Goal: Task Accomplishment & Management: Complete application form

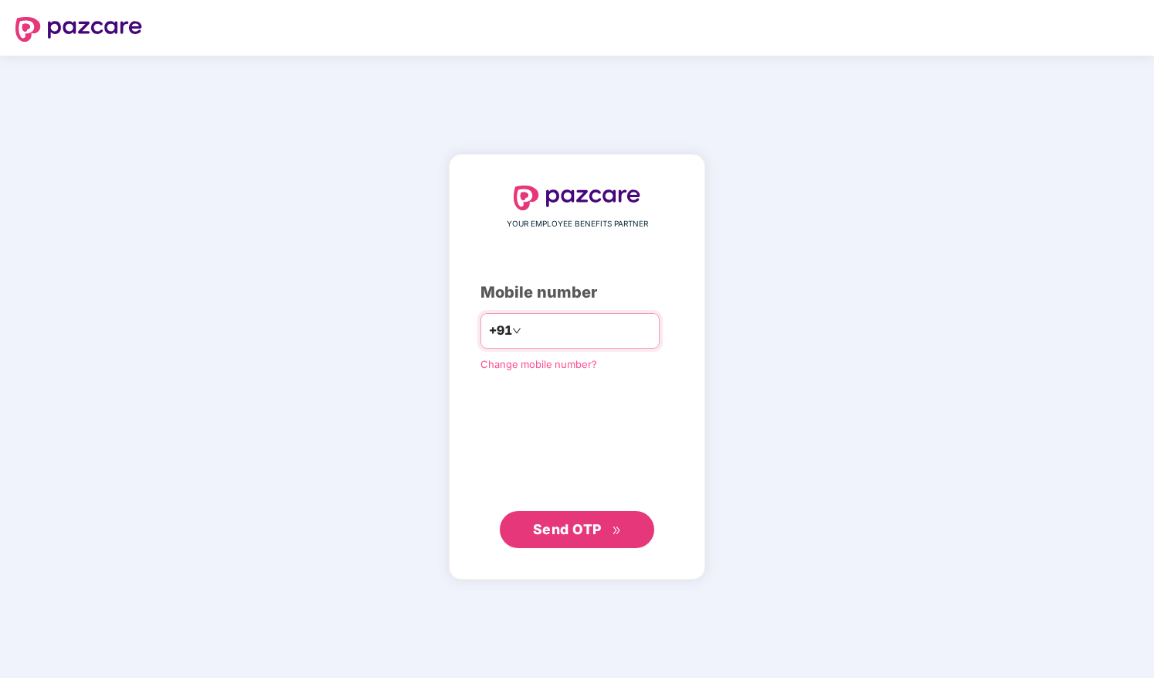
type input "**********"
click at [583, 525] on span "Send OTP" at bounding box center [567, 529] width 69 height 16
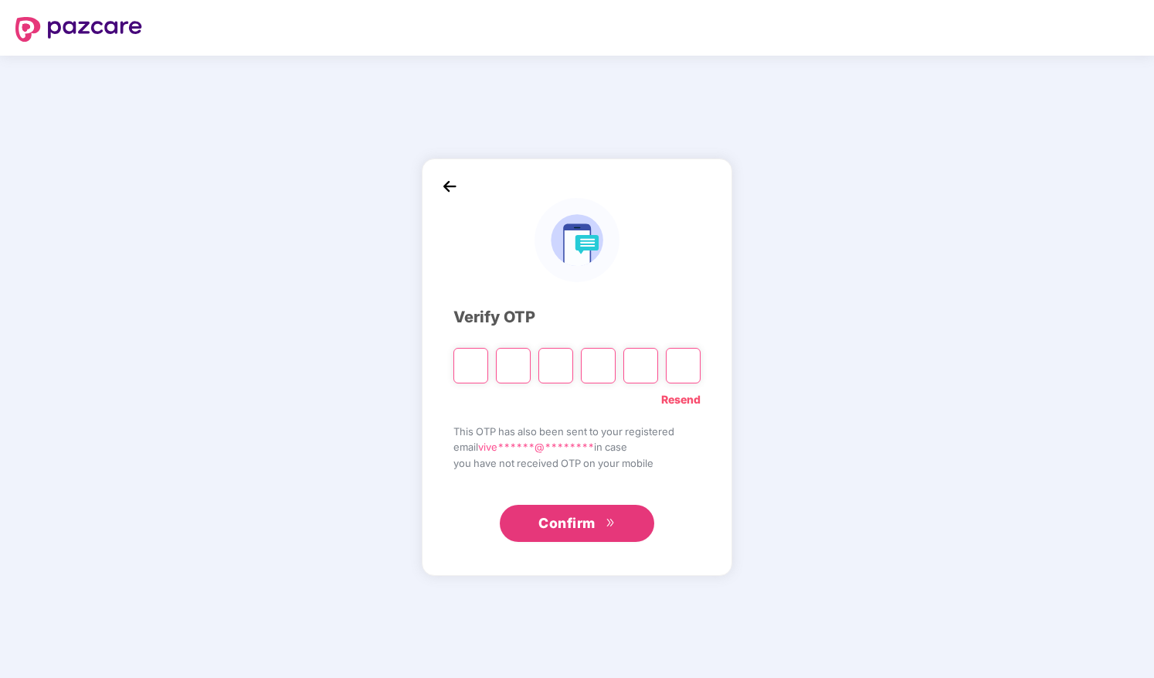
type input "*"
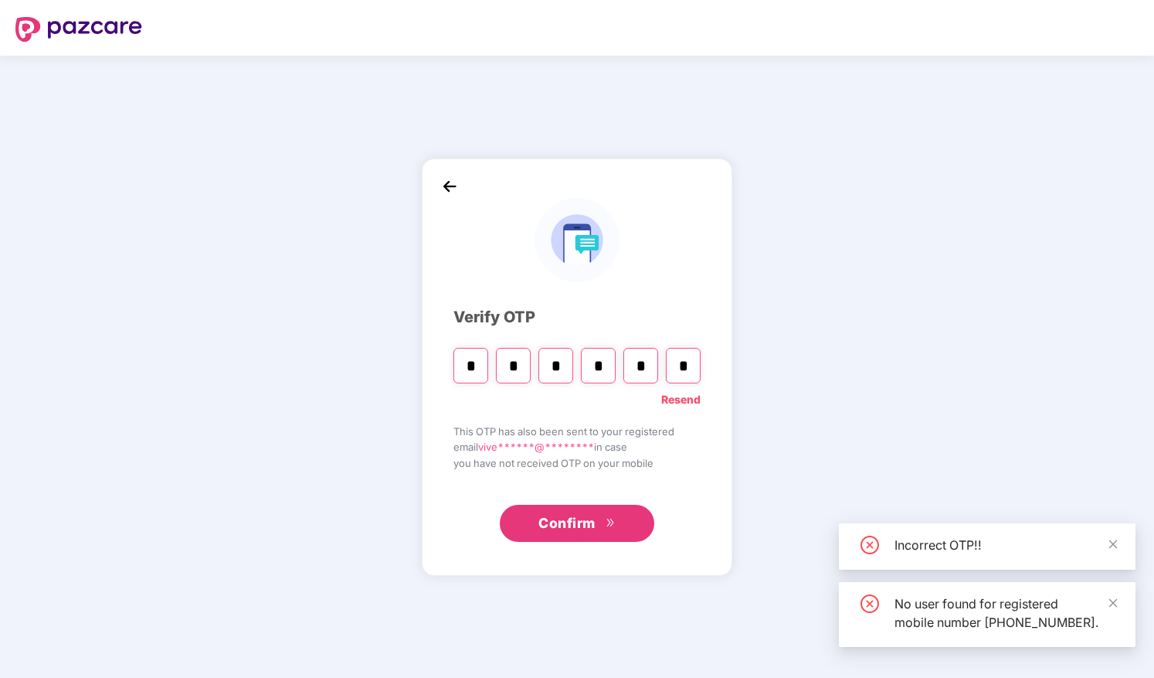
type input "*"
click at [649, 368] on input "*" at bounding box center [641, 366] width 35 height 36
click at [693, 367] on input "*" at bounding box center [683, 366] width 35 height 36
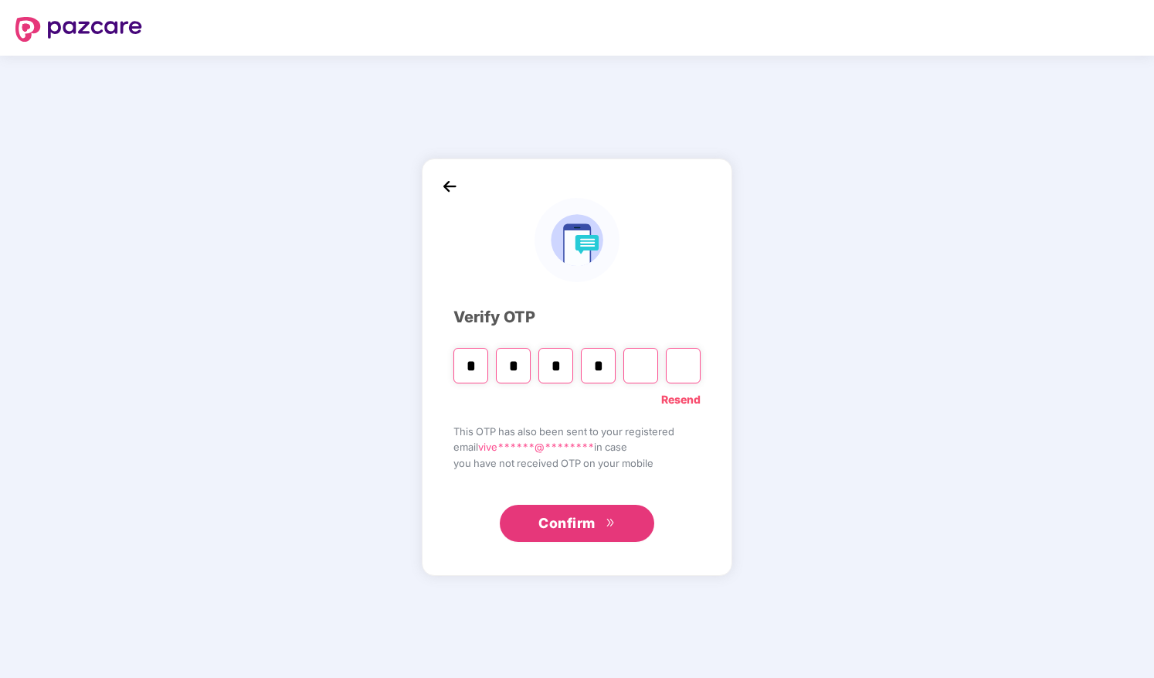
type input "*"
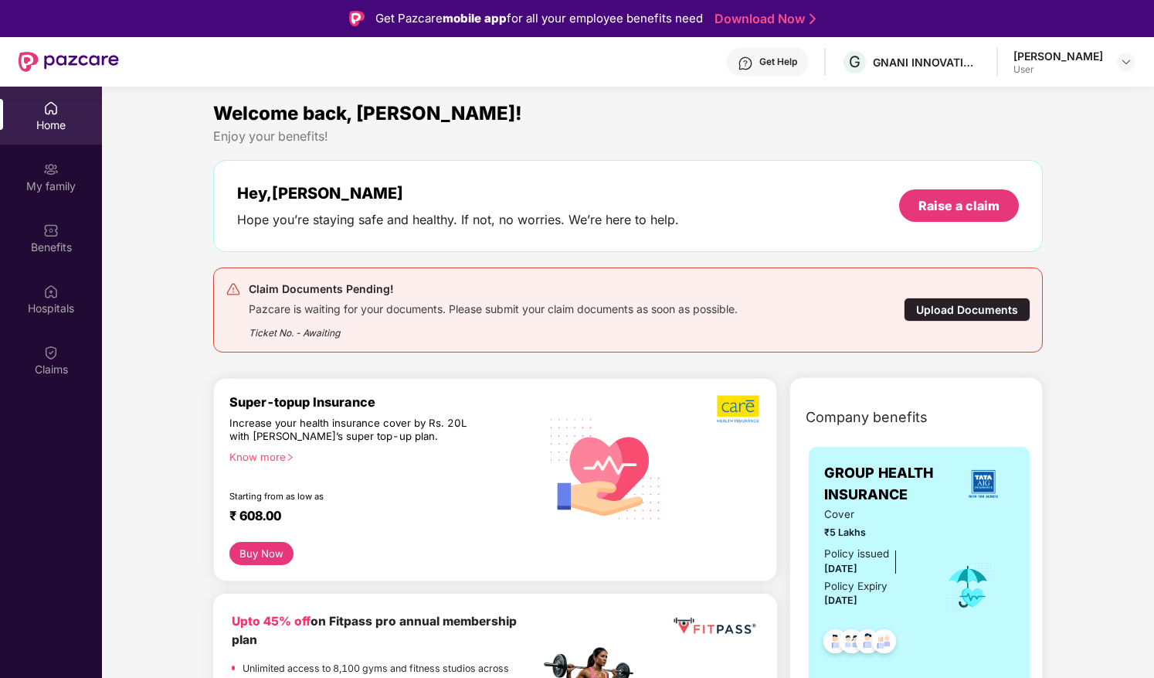
click at [849, 319] on div "Claim Documents Pending! Pazcare is waiting for your documents. Please submit y…" at bounding box center [562, 310] width 672 height 60
click at [926, 314] on div "Upload Documents" at bounding box center [967, 310] width 127 height 24
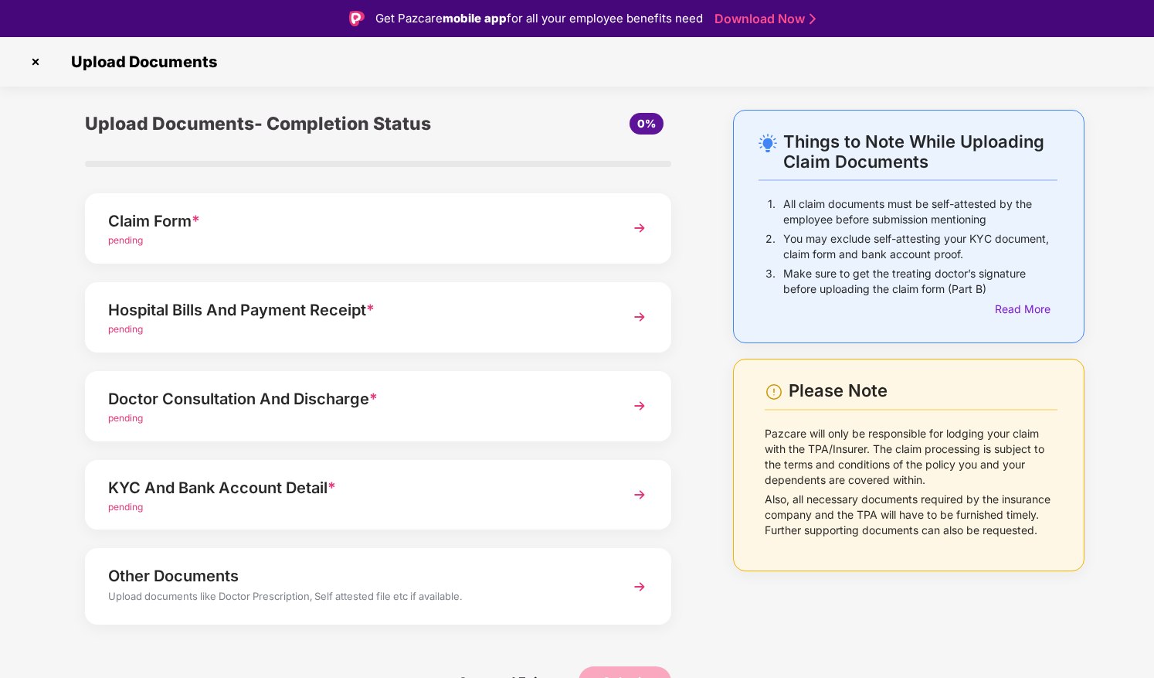
click at [634, 236] on img at bounding box center [640, 228] width 28 height 28
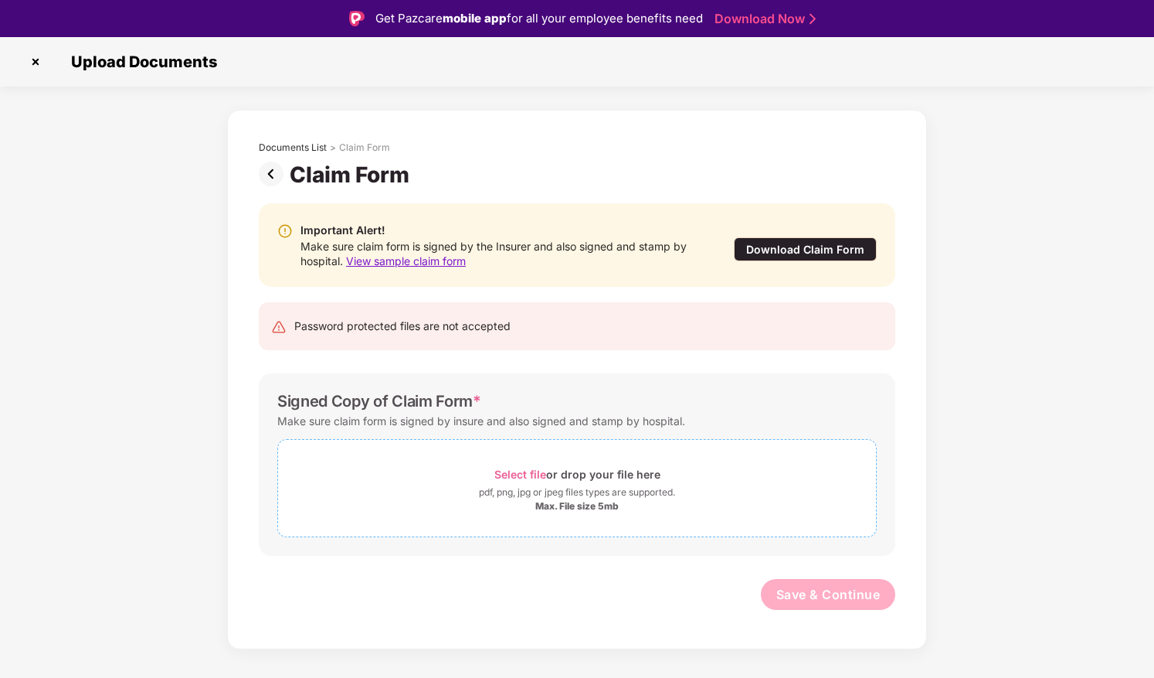
click at [519, 474] on span "Select file" at bounding box center [521, 474] width 52 height 13
click at [798, 245] on div "Download Claim Form" at bounding box center [805, 249] width 143 height 24
click at [529, 473] on span "Select file" at bounding box center [521, 474] width 52 height 13
click at [530, 469] on span "Select file" at bounding box center [521, 474] width 52 height 13
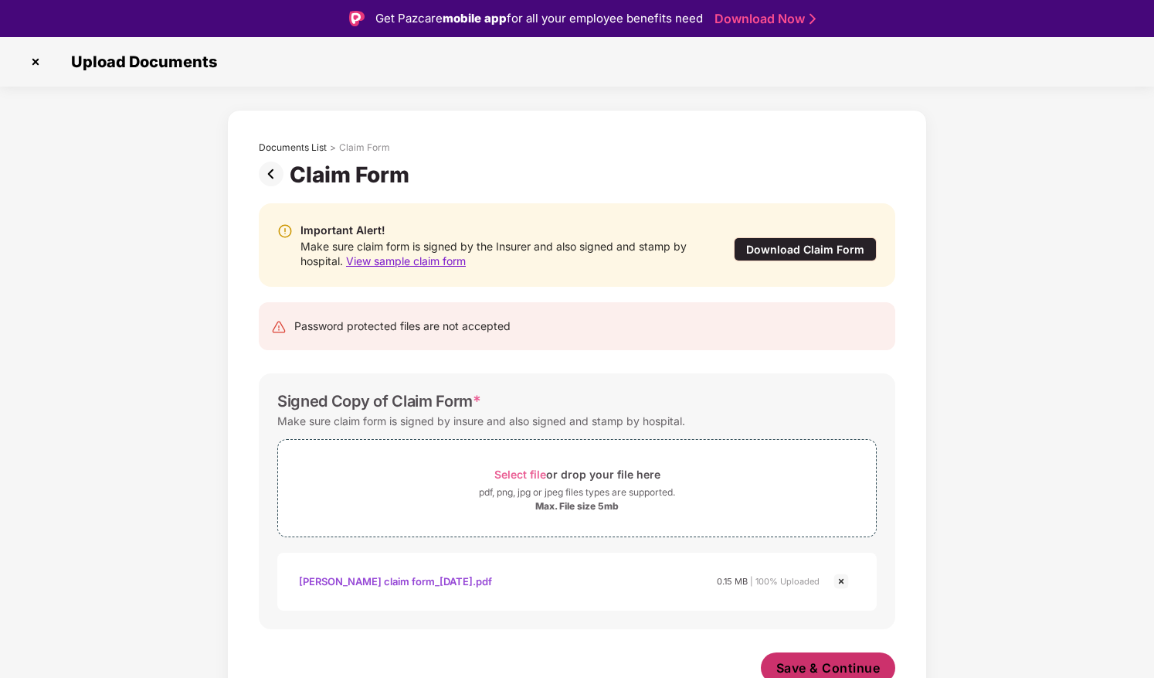
click at [829, 665] on span "Save & Continue" at bounding box center [829, 667] width 104 height 17
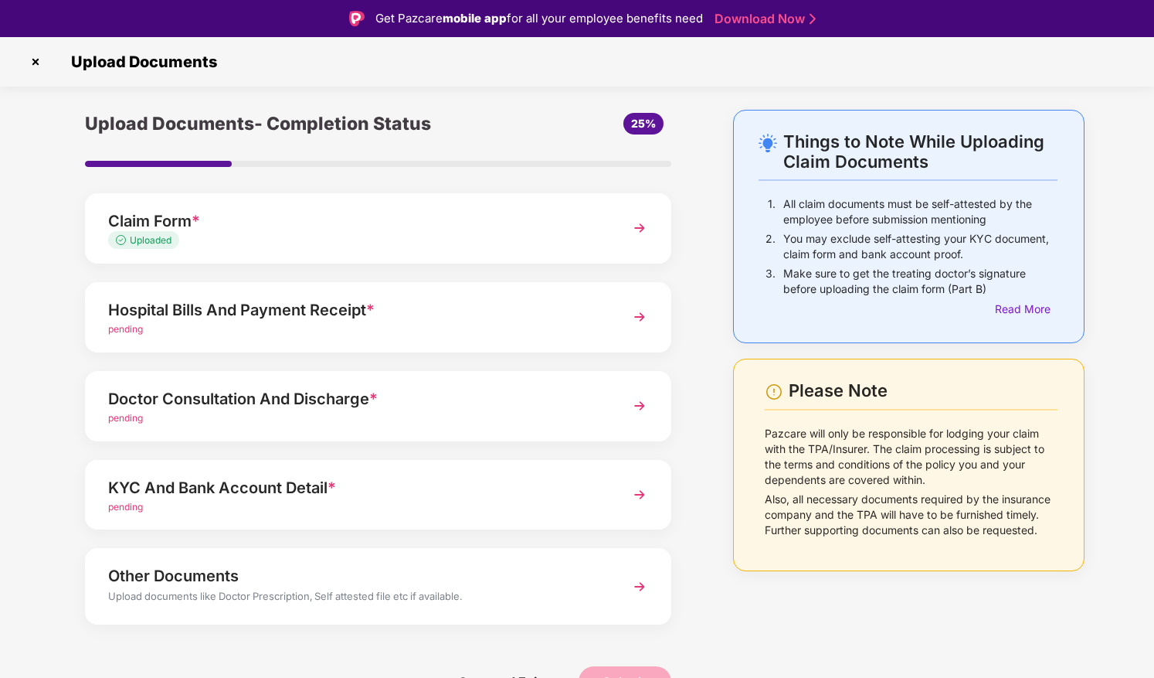
click at [640, 405] on img at bounding box center [640, 406] width 28 height 28
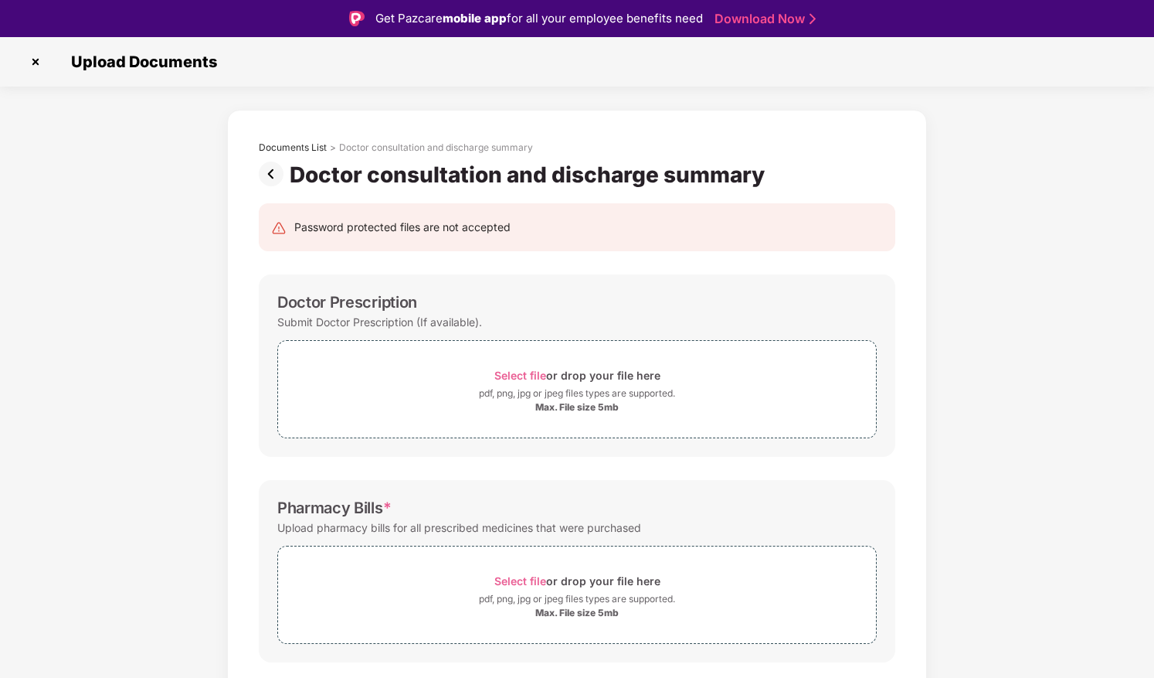
click at [36, 60] on img at bounding box center [35, 61] width 25 height 25
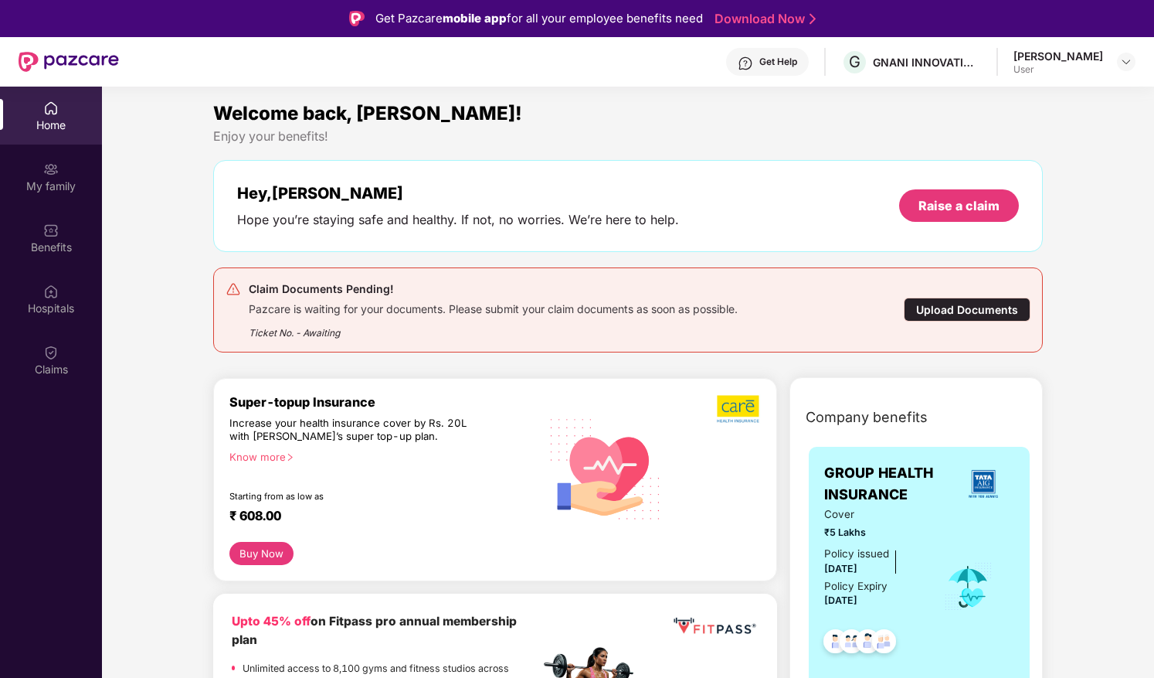
click at [952, 308] on div "Upload Documents" at bounding box center [967, 310] width 127 height 24
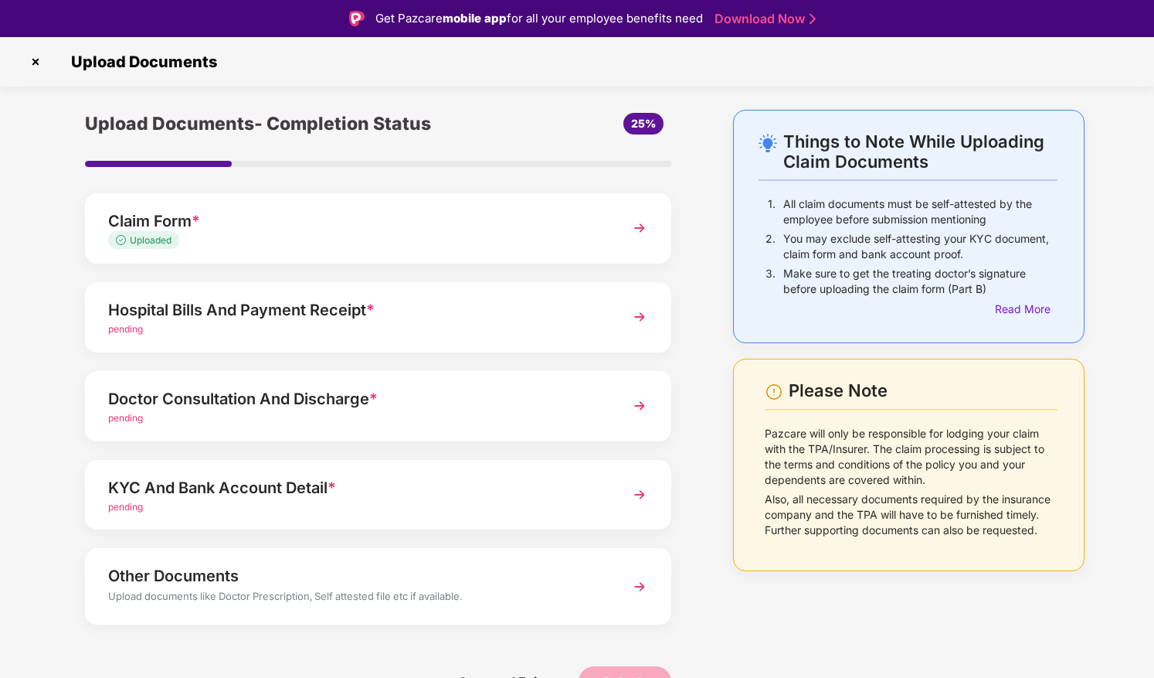
click at [159, 244] on span "Uploaded" at bounding box center [151, 240] width 42 height 12
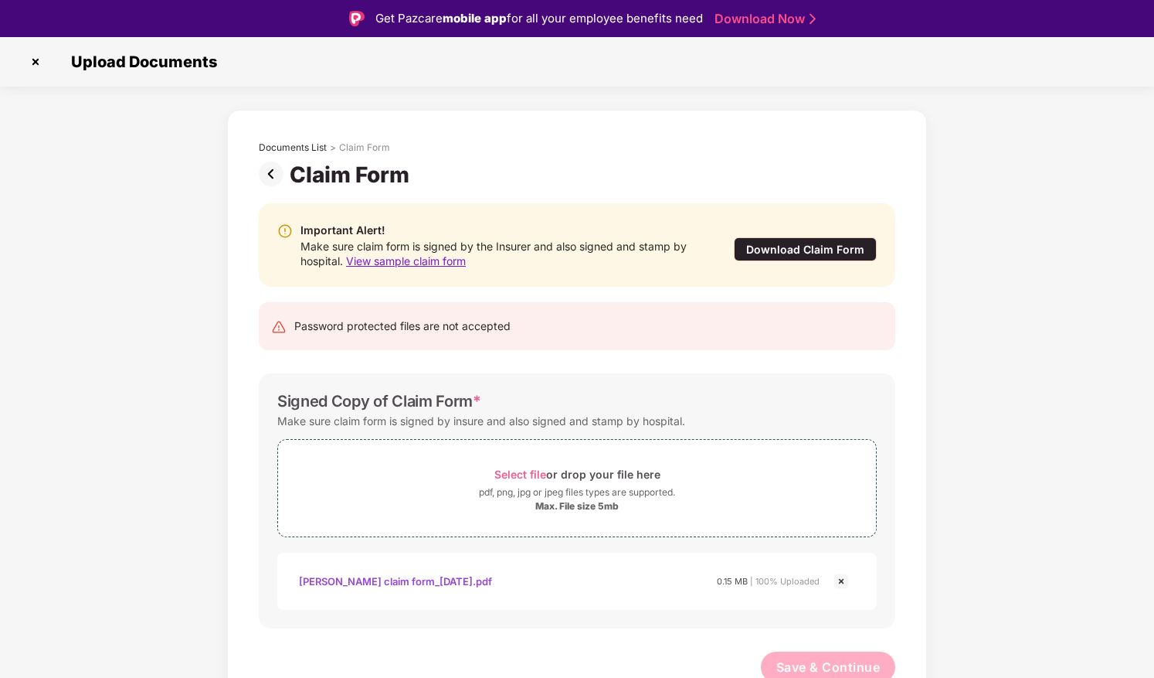
click at [844, 580] on img at bounding box center [841, 581] width 19 height 19
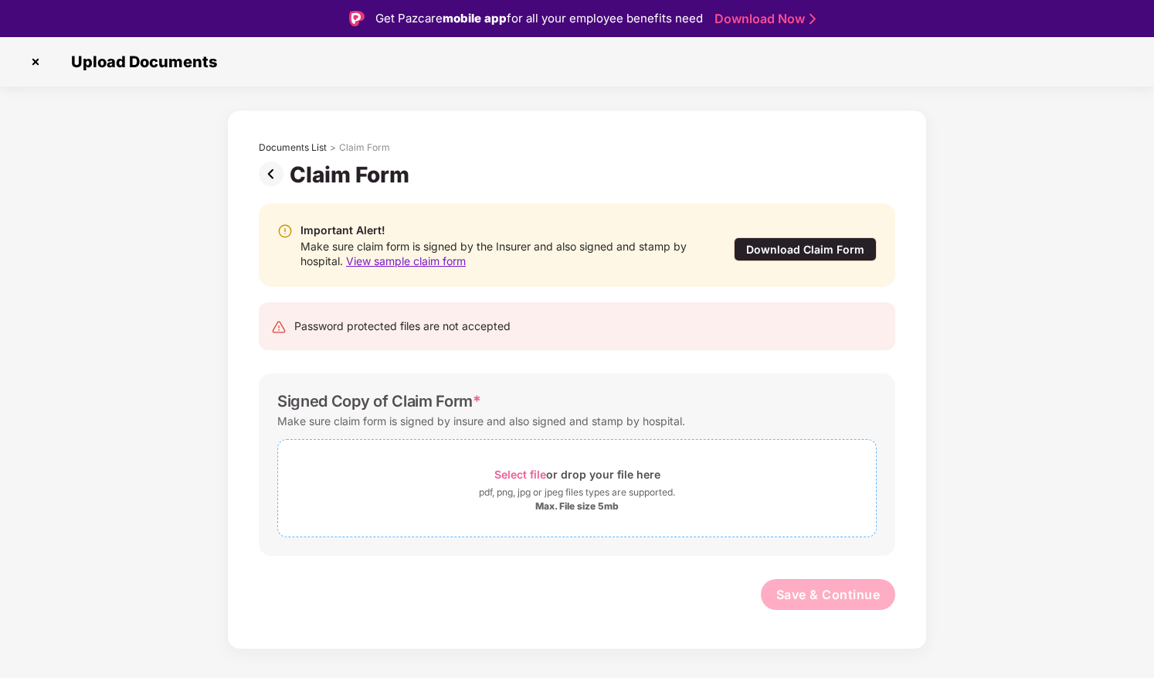
click at [522, 476] on span "Select file" at bounding box center [521, 474] width 52 height 13
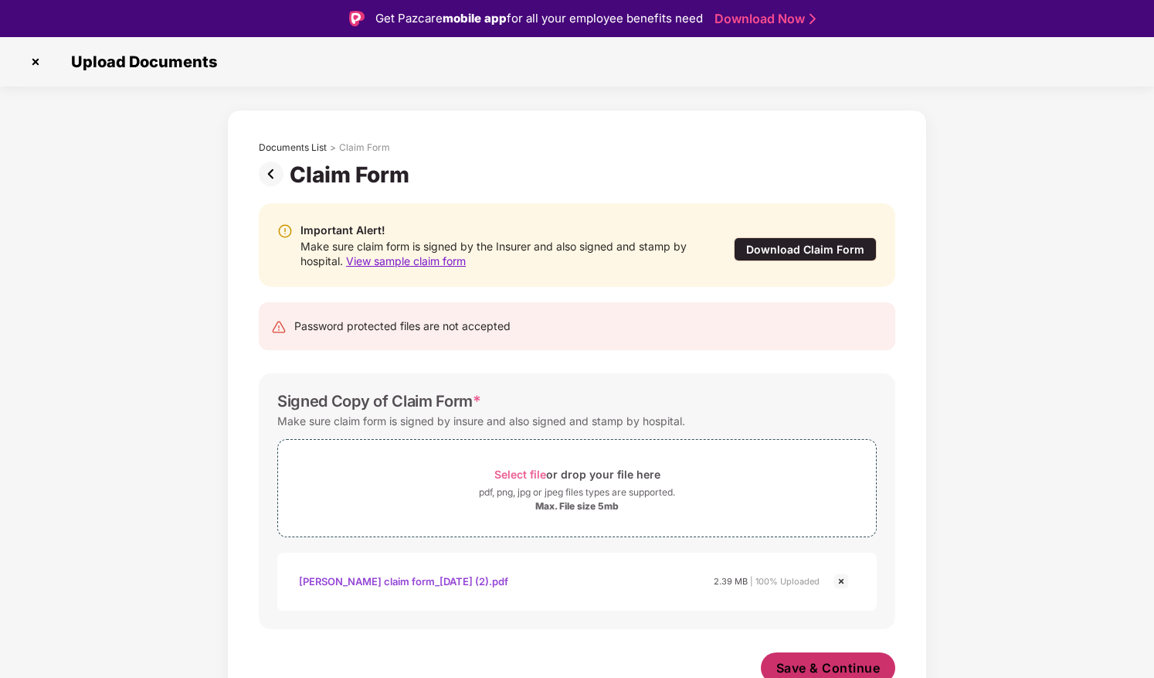
click at [870, 660] on span "Save & Continue" at bounding box center [829, 667] width 104 height 17
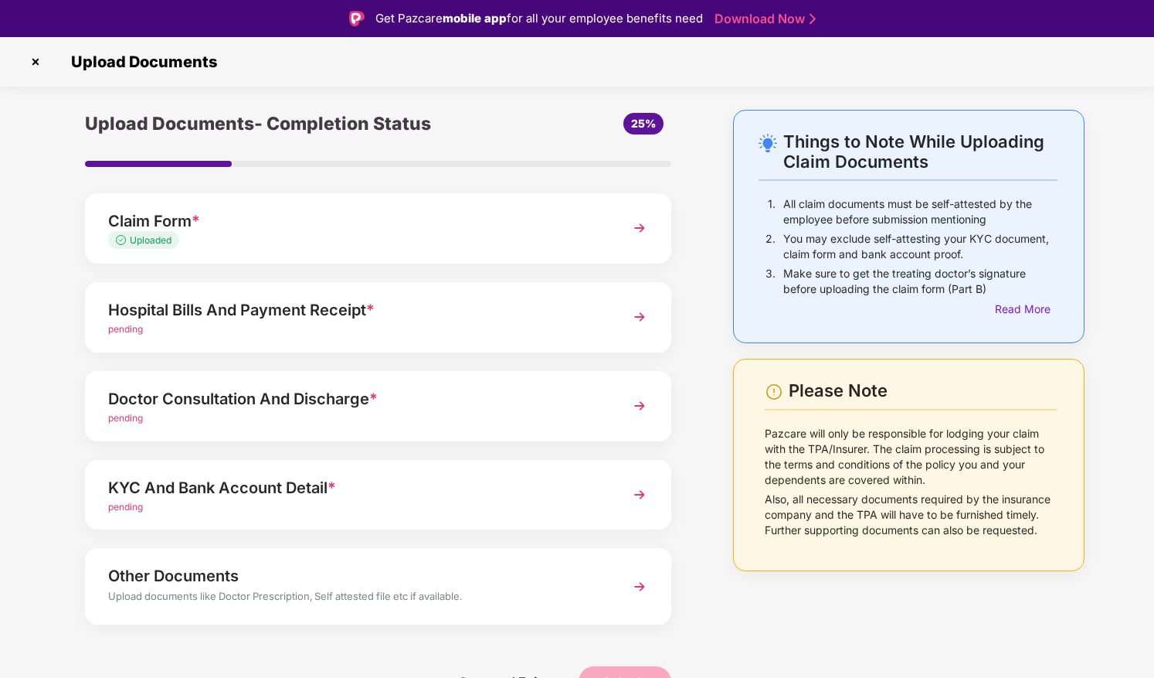
click at [631, 311] on img at bounding box center [640, 317] width 28 height 28
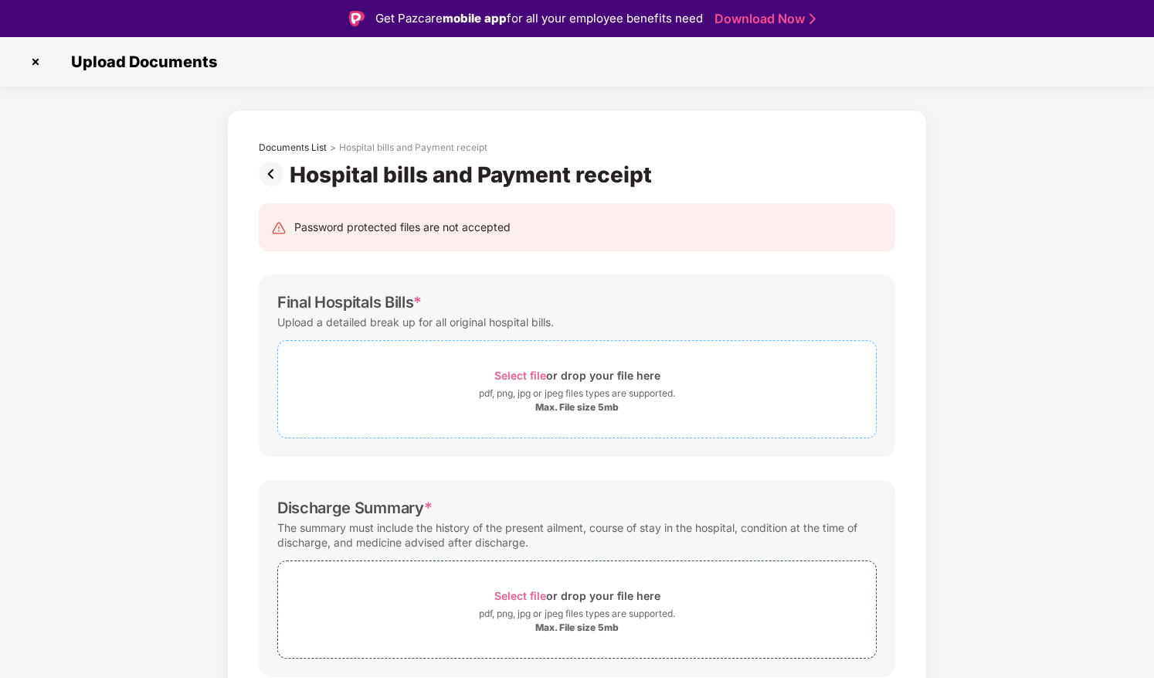
click at [536, 370] on span "Select file" at bounding box center [521, 375] width 52 height 13
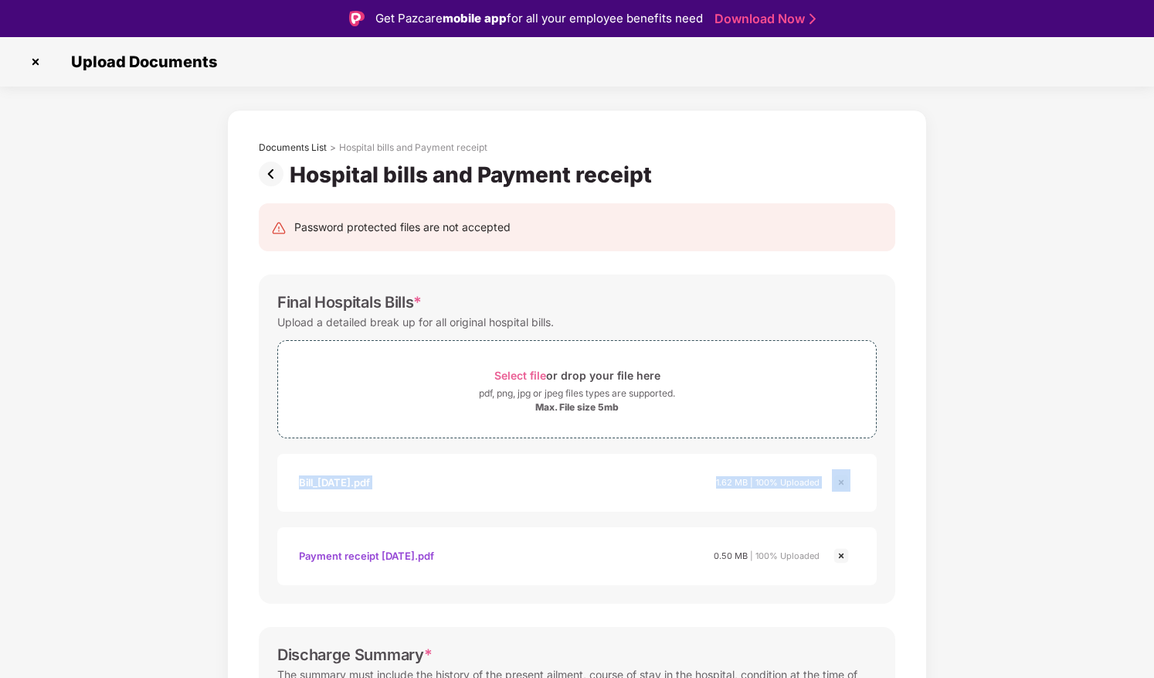
drag, startPoint x: 1151, startPoint y: 335, endPoint x: 1147, endPoint y: 438, distance: 102.9
click at [1147, 438] on div "Documents List > Hospital bills and Payment receipt Hospital bills and Payment …" at bounding box center [577, 616] width 1154 height 1013
drag, startPoint x: 1147, startPoint y: 438, endPoint x: 1085, endPoint y: 502, distance: 89.1
click at [1085, 502] on div "Documents List > Hospital bills and Payment receipt Hospital bills and Payment …" at bounding box center [577, 616] width 1154 height 1013
click at [945, 556] on div "Documents List > Hospital bills and Payment receipt Hospital bills and Payment …" at bounding box center [577, 616] width 1154 height 1013
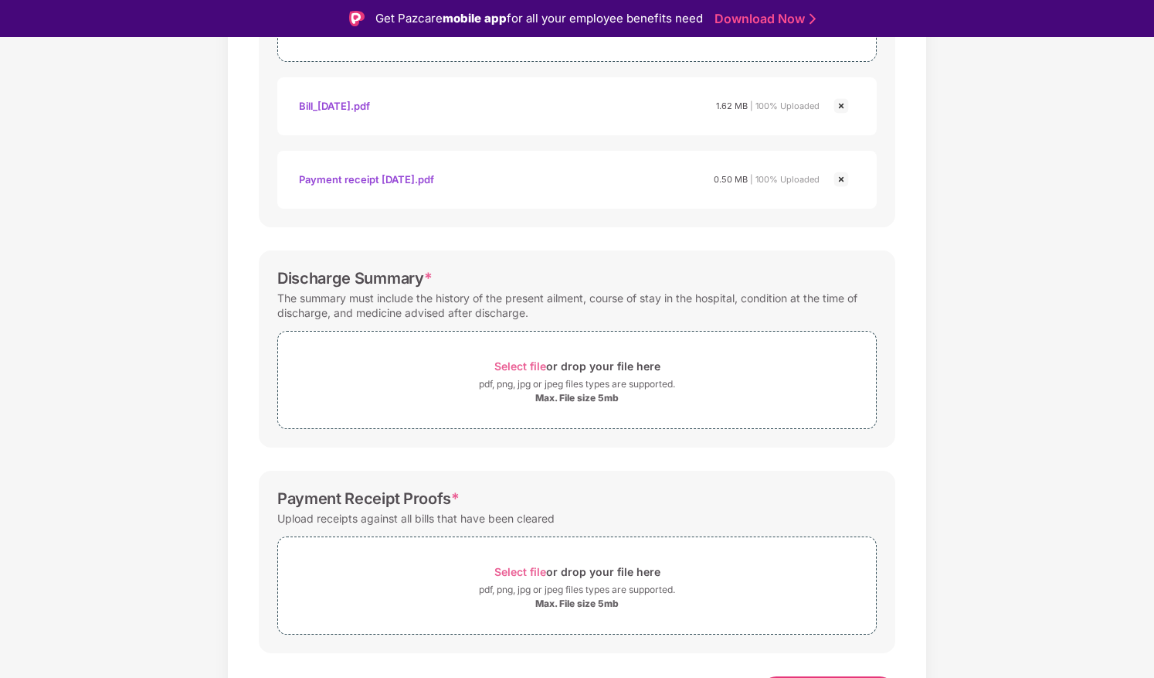
scroll to position [379, 0]
click at [504, 364] on span "Select file" at bounding box center [521, 363] width 52 height 13
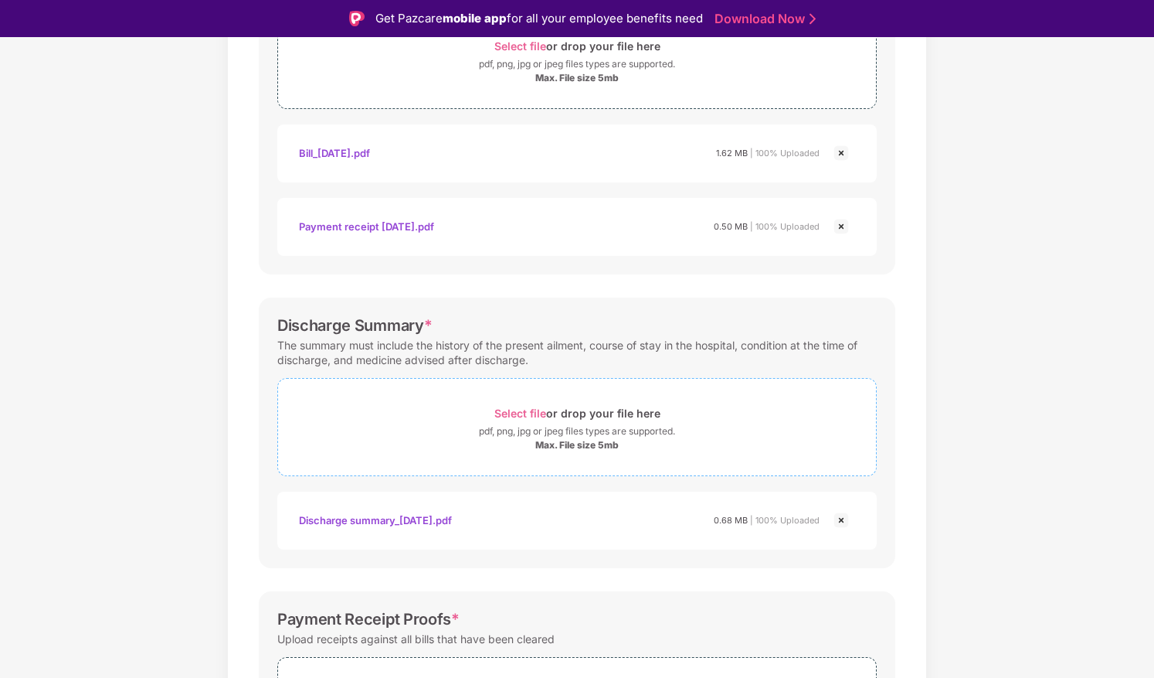
scroll to position [330, 0]
click at [842, 230] on img at bounding box center [841, 225] width 19 height 19
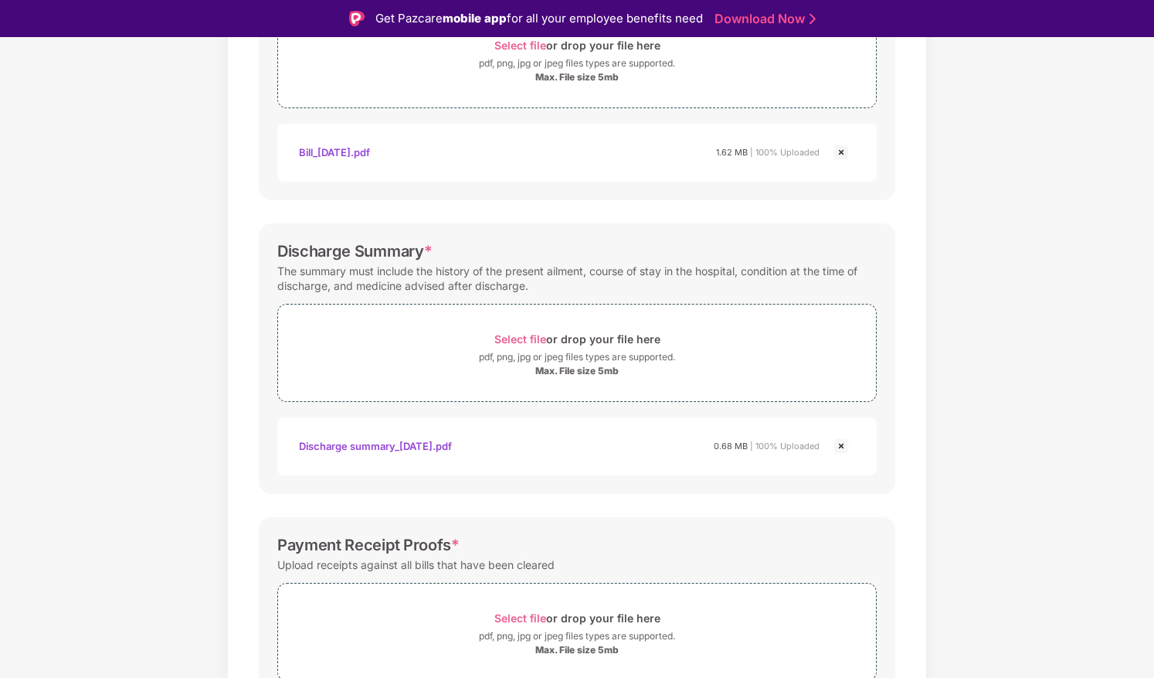
scroll to position [406, 0]
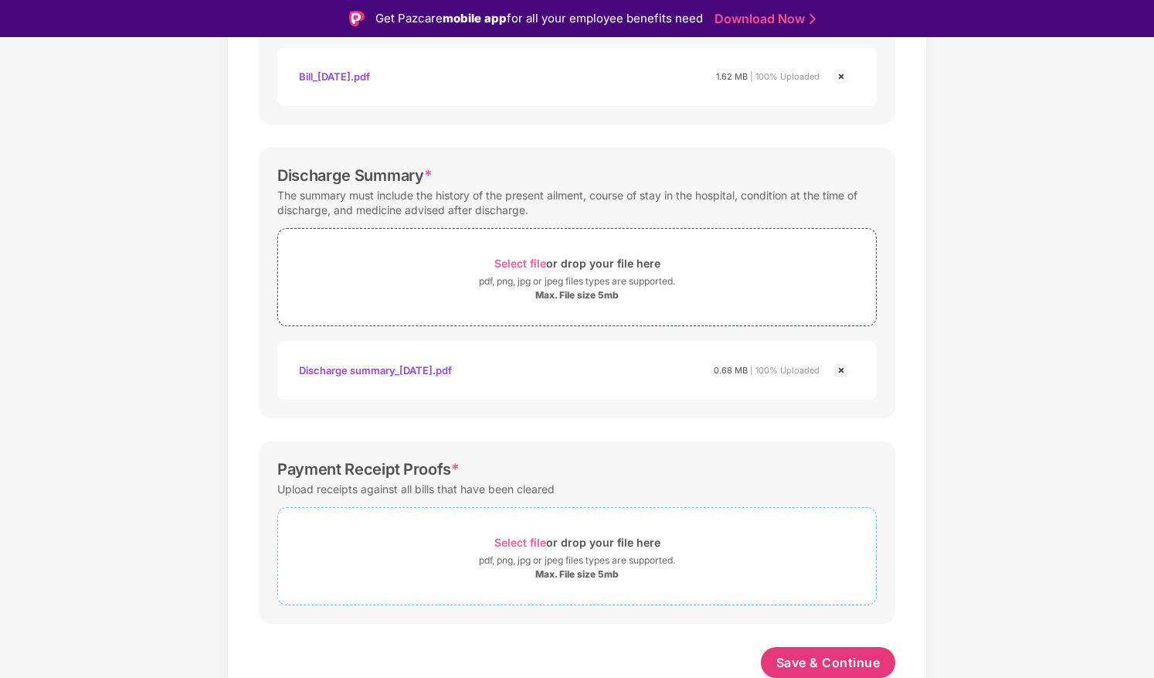
click at [525, 544] on span "Select file" at bounding box center [521, 542] width 52 height 13
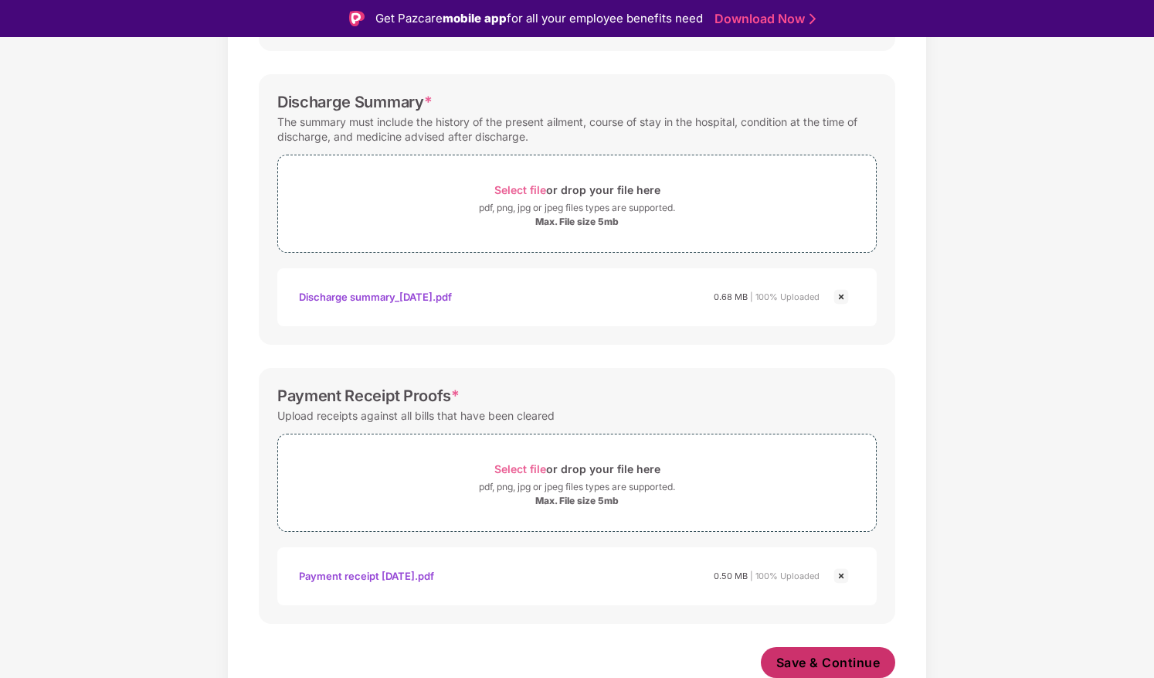
click at [849, 658] on span "Save & Continue" at bounding box center [829, 662] width 104 height 17
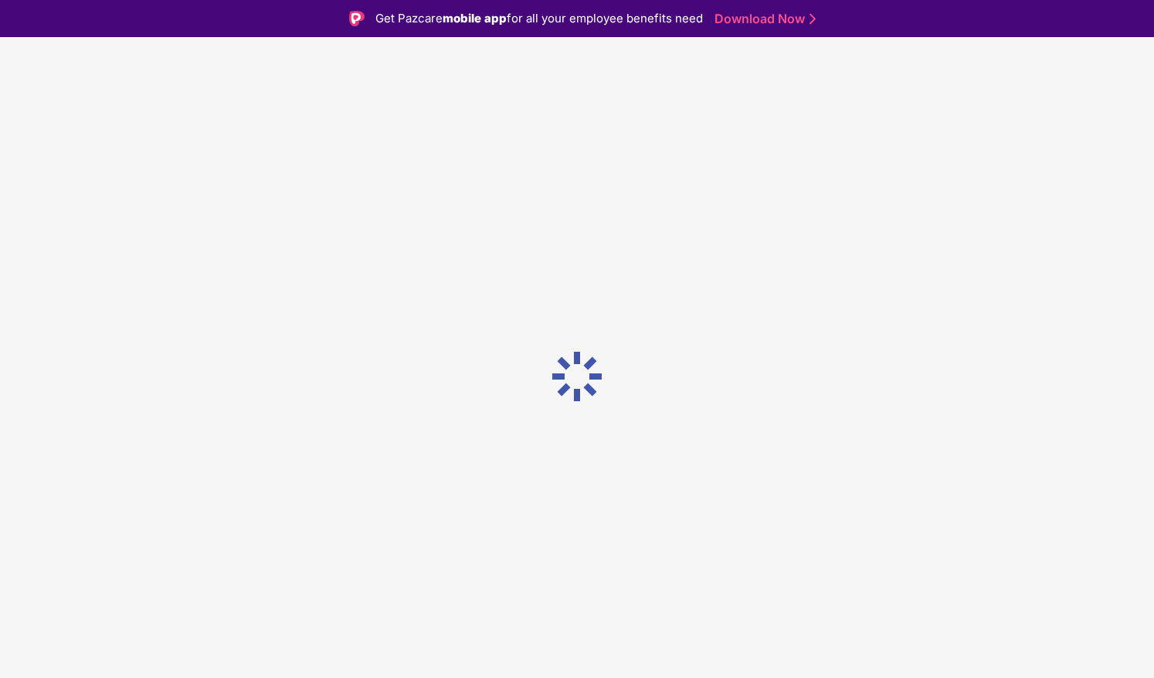
scroll to position [0, 0]
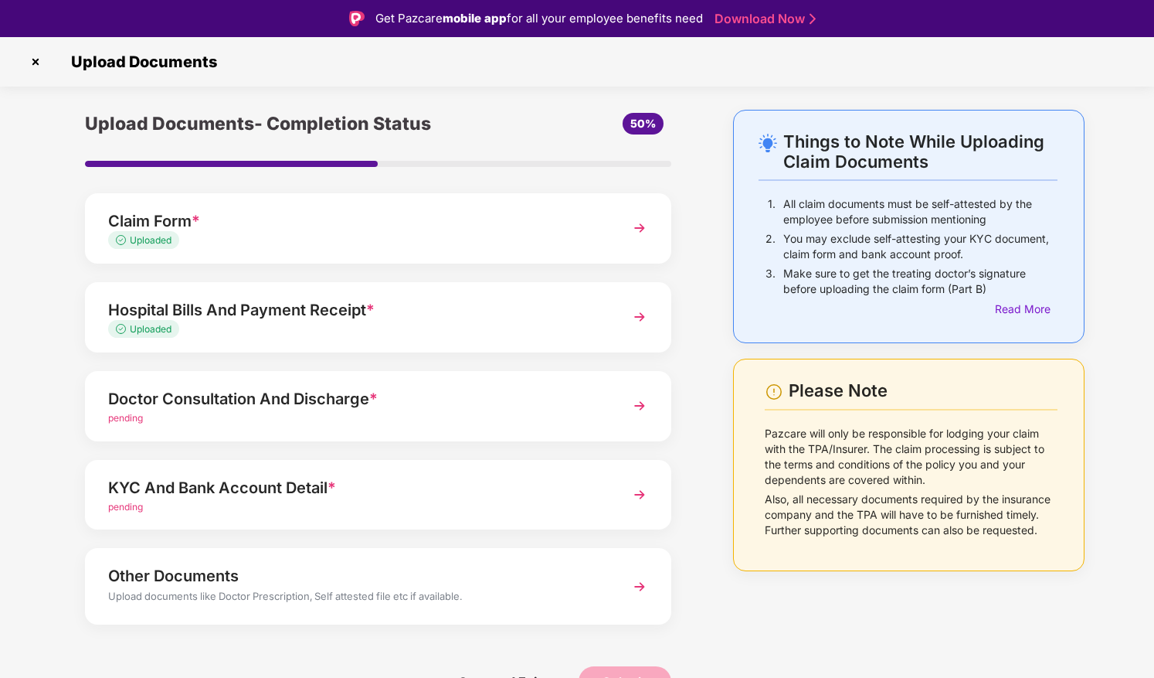
click at [627, 416] on img at bounding box center [640, 406] width 28 height 28
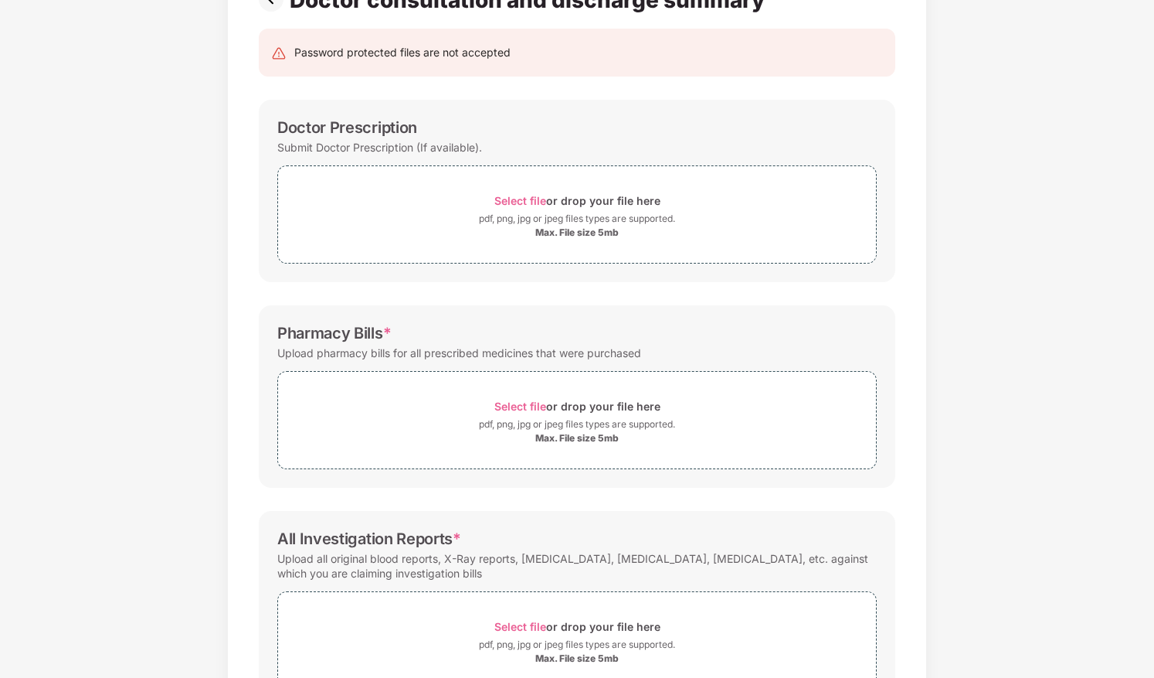
scroll to position [132, 0]
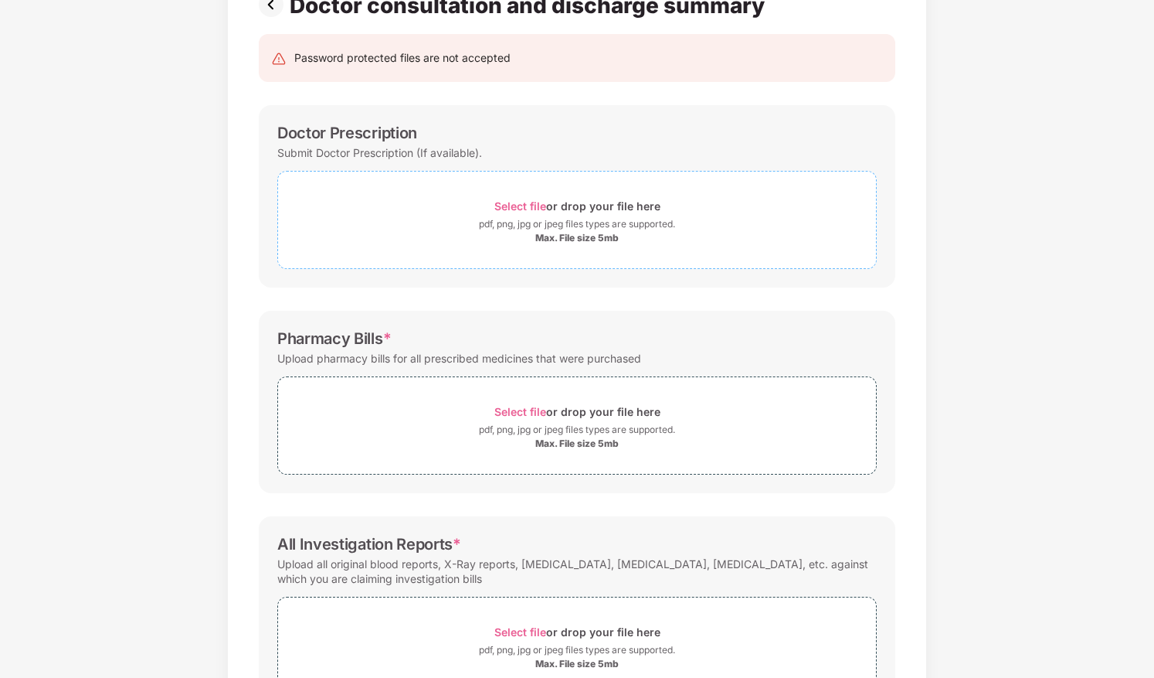
click at [514, 216] on div "pdf, png, jpg or jpeg files types are supported." at bounding box center [577, 223] width 196 height 15
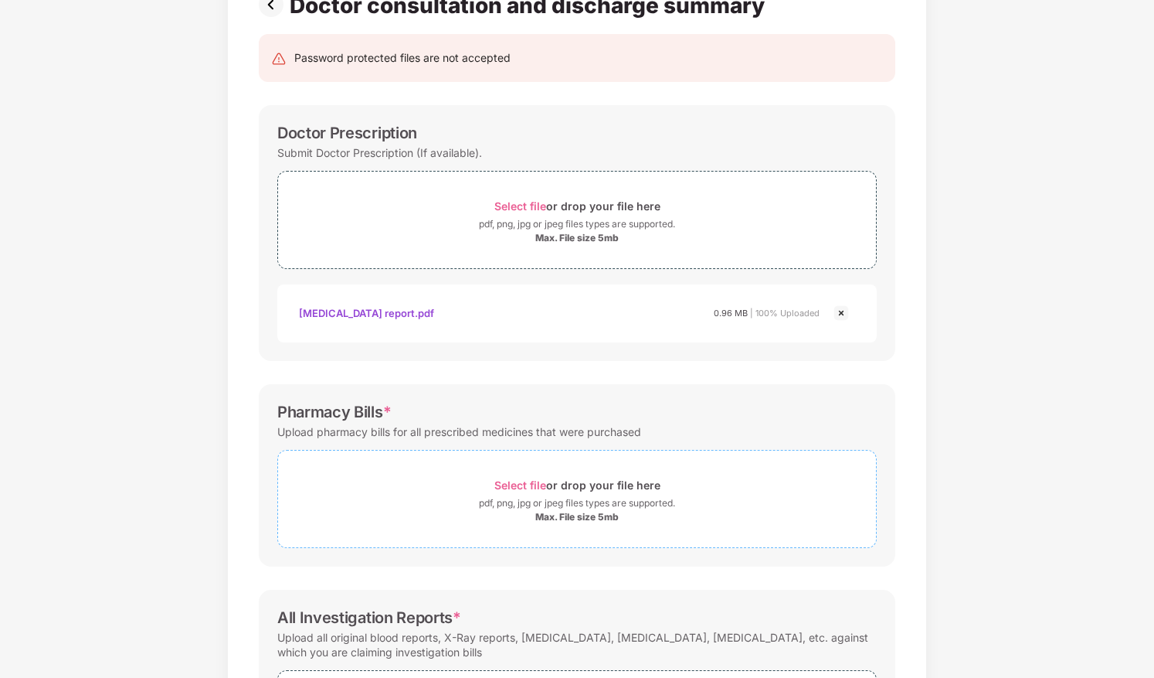
click at [527, 493] on div "Select file or drop your file here" at bounding box center [578, 484] width 166 height 21
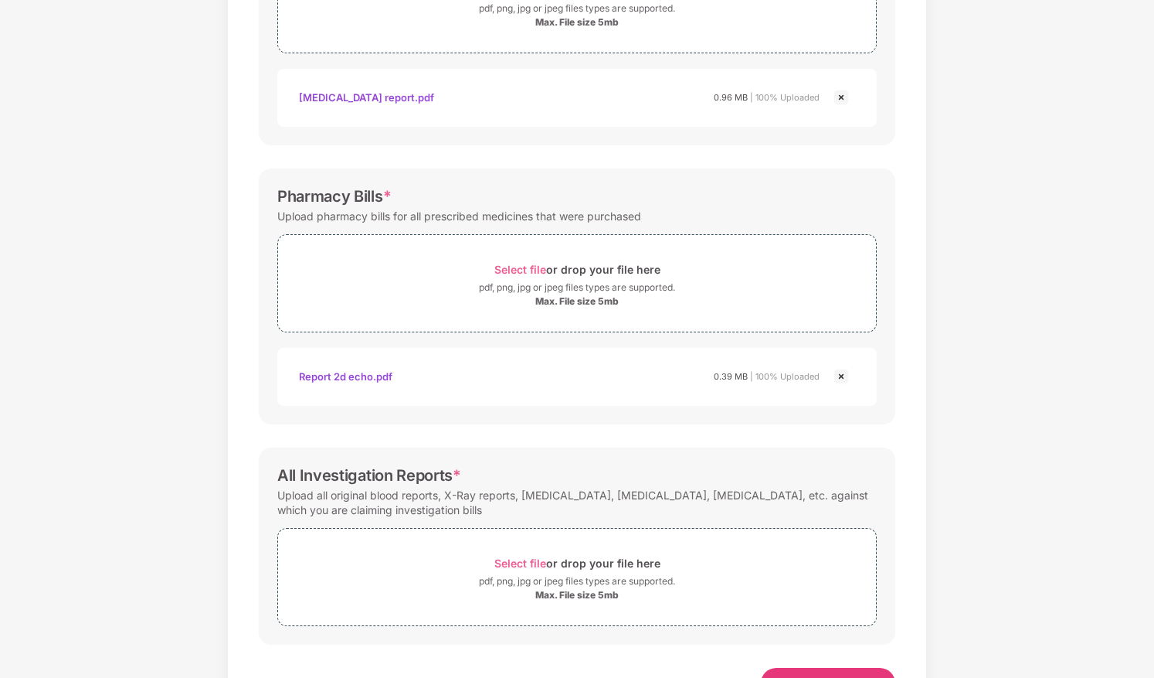
scroll to position [348, 0]
click at [524, 562] on span "Select file" at bounding box center [521, 562] width 52 height 13
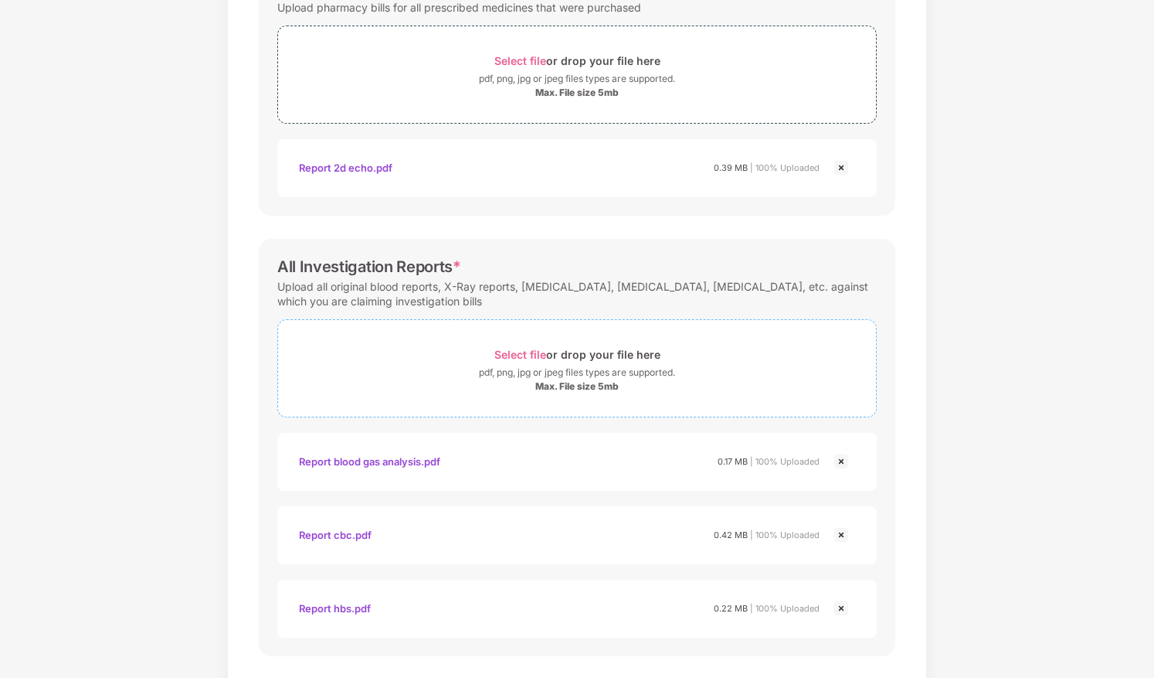
scroll to position [558, 0]
click at [512, 359] on div "Select file or drop your file here" at bounding box center [578, 352] width 166 height 21
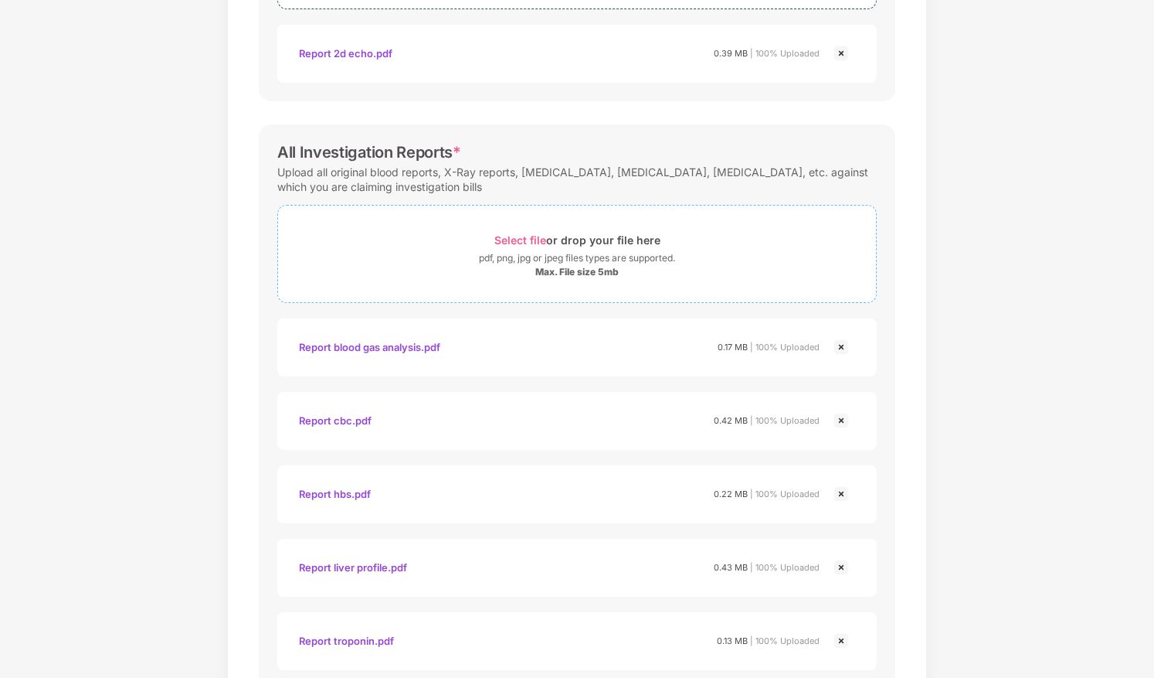
scroll to position [773, 0]
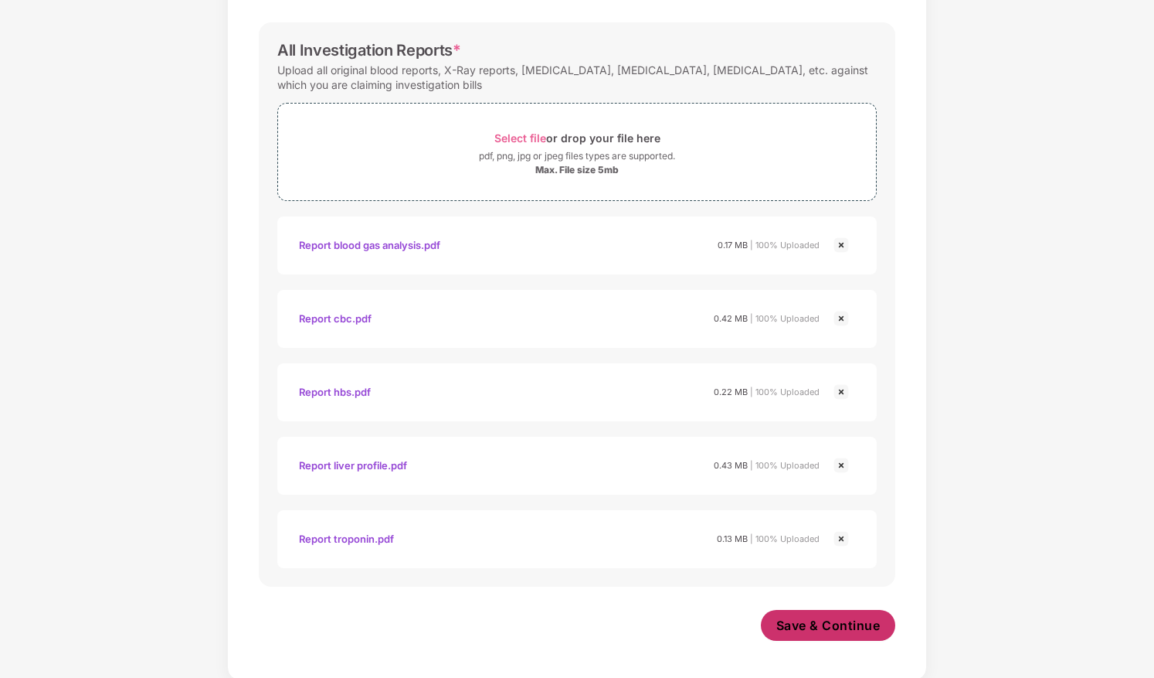
click at [852, 623] on span "Save & Continue" at bounding box center [829, 625] width 104 height 17
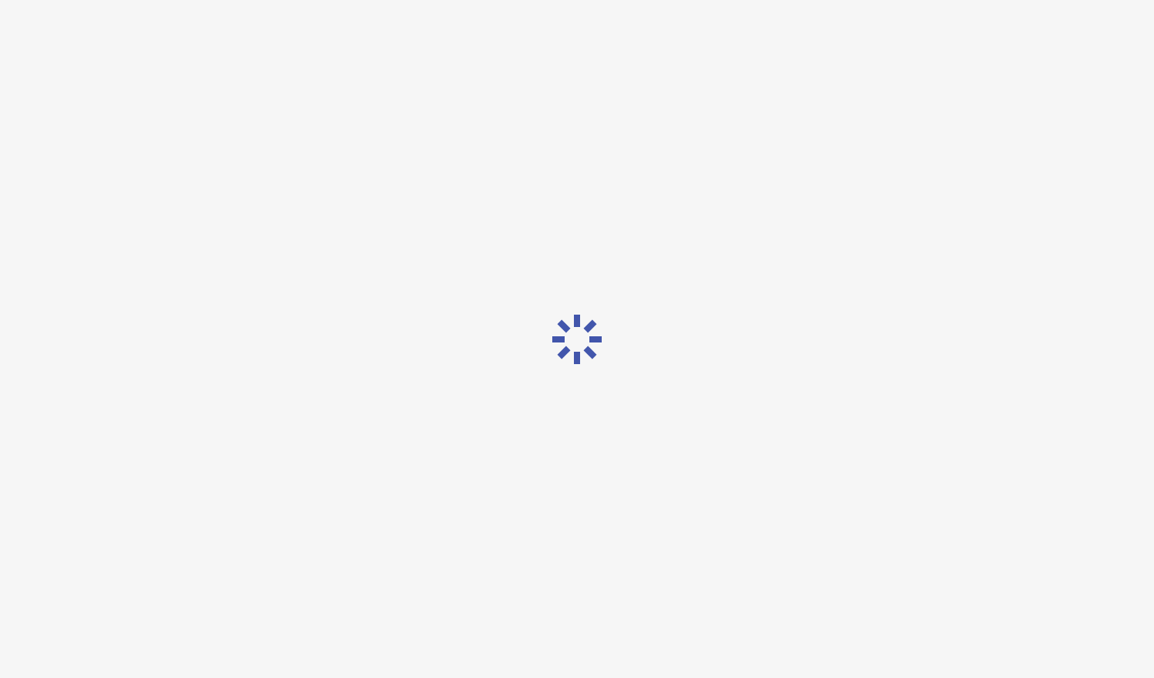
scroll to position [0, 0]
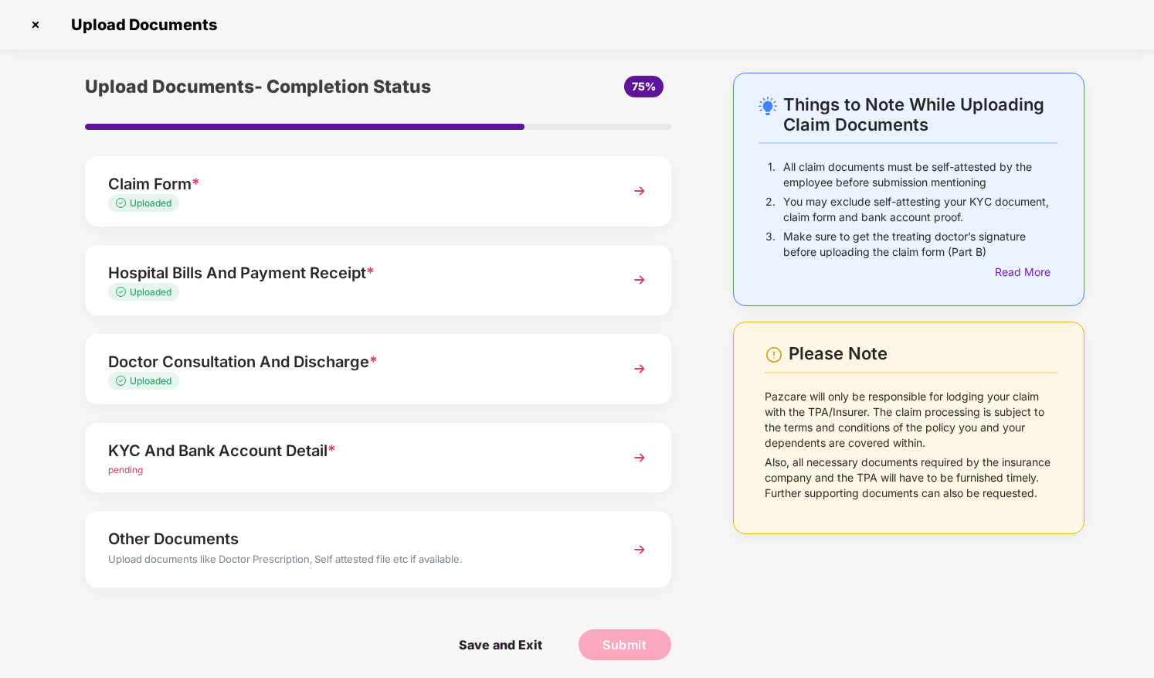
click at [630, 454] on img at bounding box center [640, 458] width 28 height 28
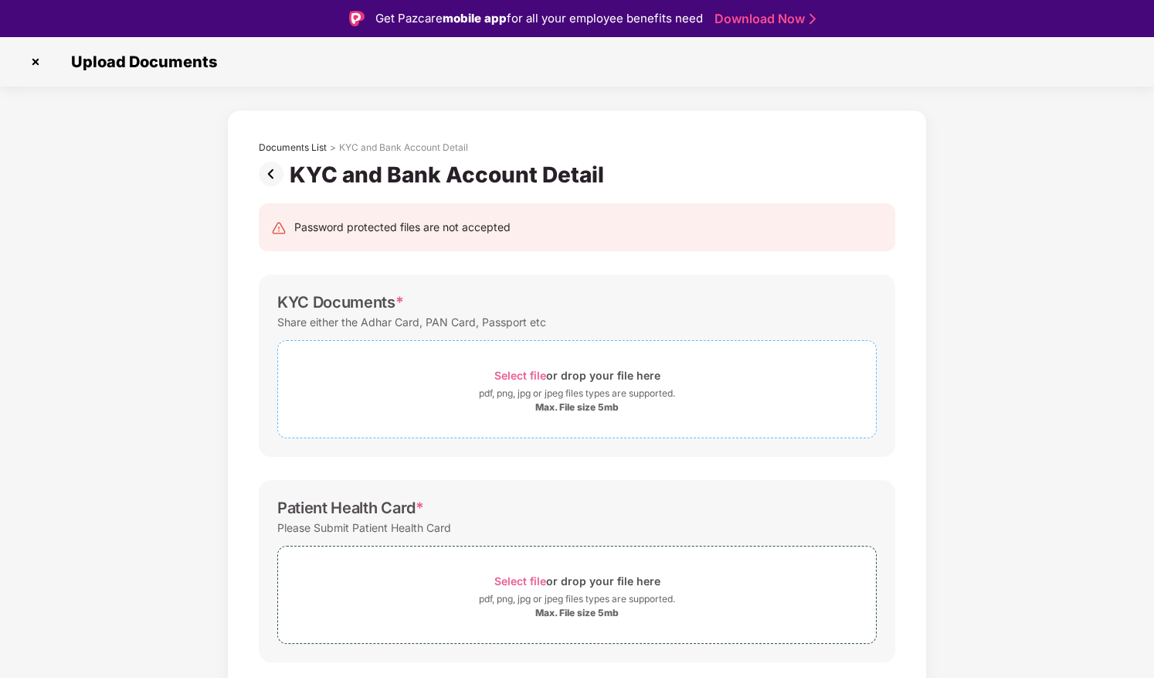
click at [517, 371] on span "Select file" at bounding box center [521, 375] width 52 height 13
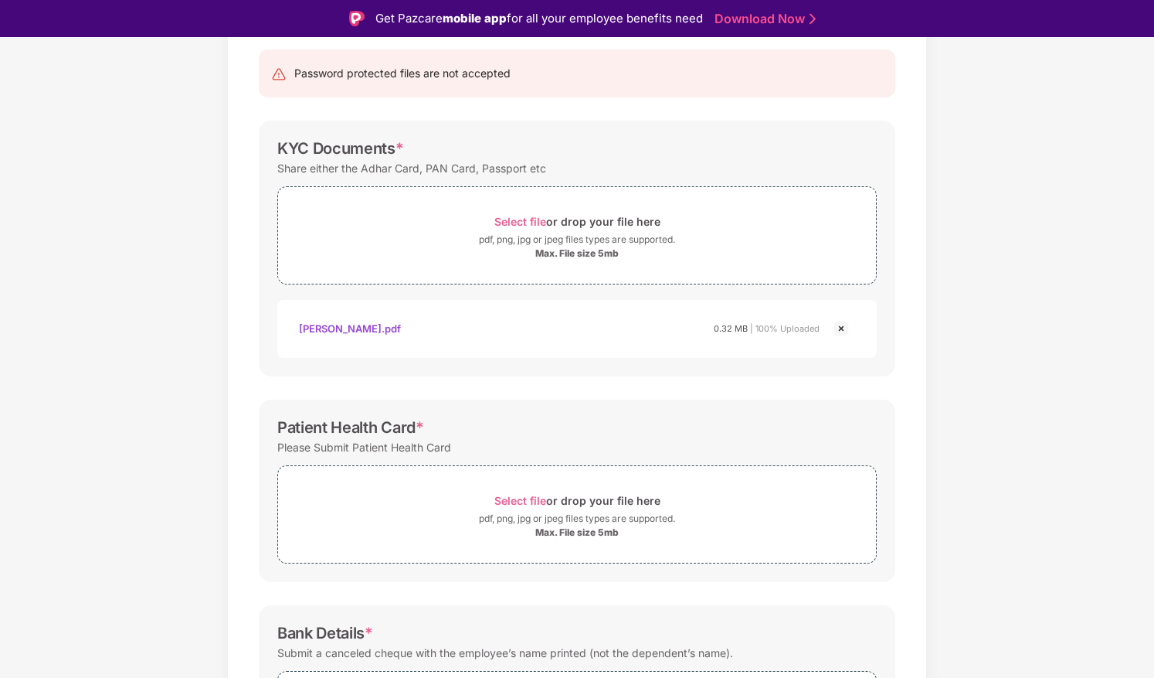
scroll to position [155, 0]
click at [529, 496] on span "Select file" at bounding box center [521, 499] width 52 height 13
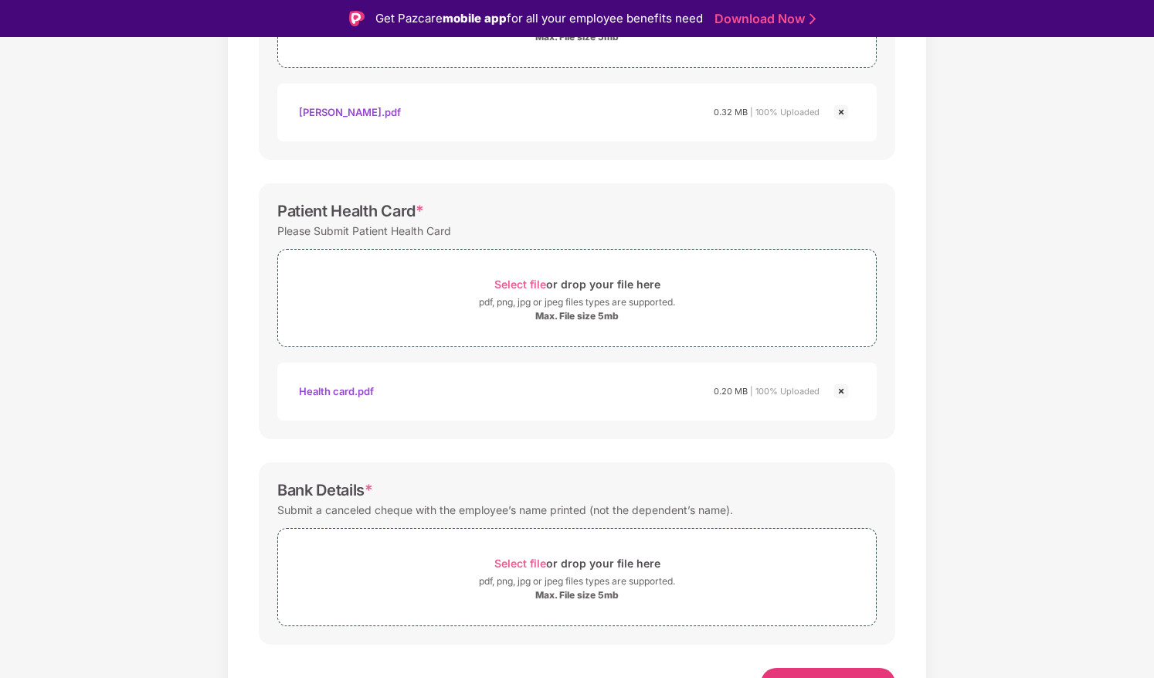
scroll to position [391, 0]
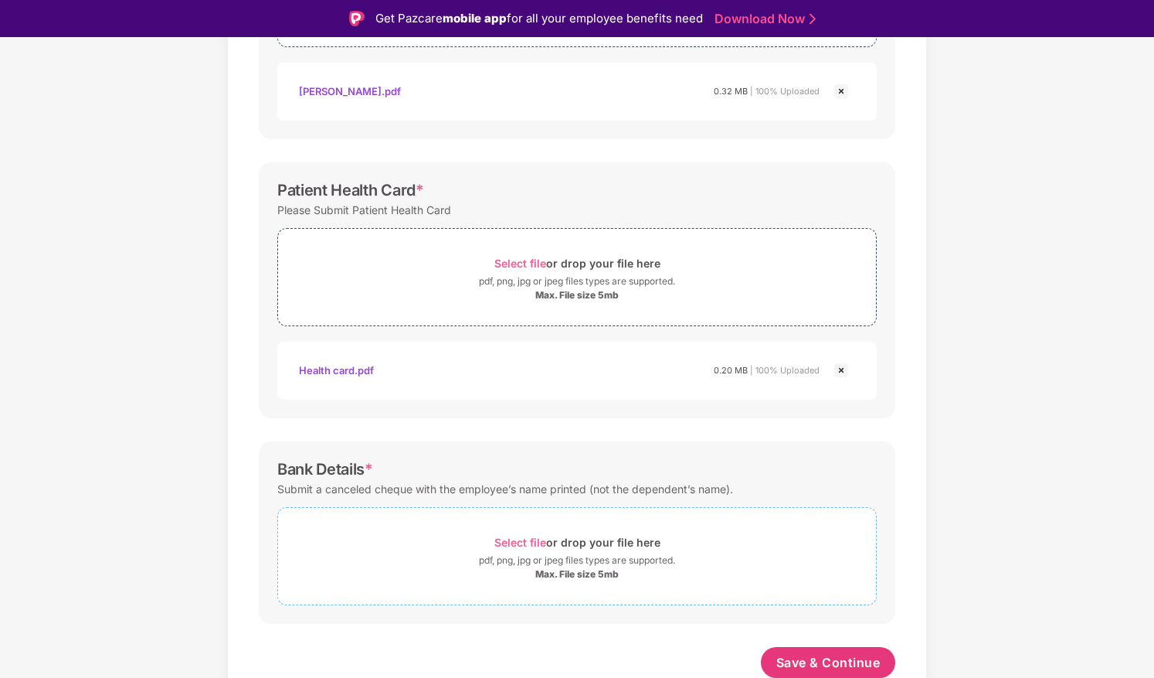
click at [520, 540] on span "Select file" at bounding box center [521, 542] width 52 height 13
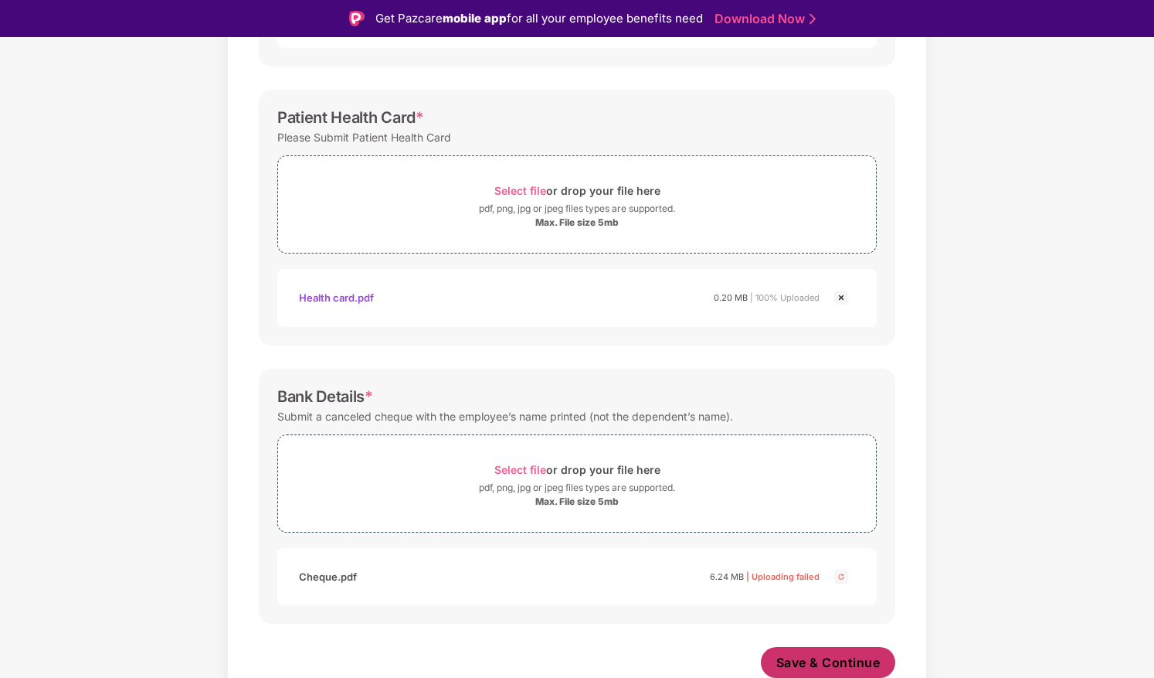
click at [848, 660] on span "Save & Continue" at bounding box center [829, 662] width 104 height 17
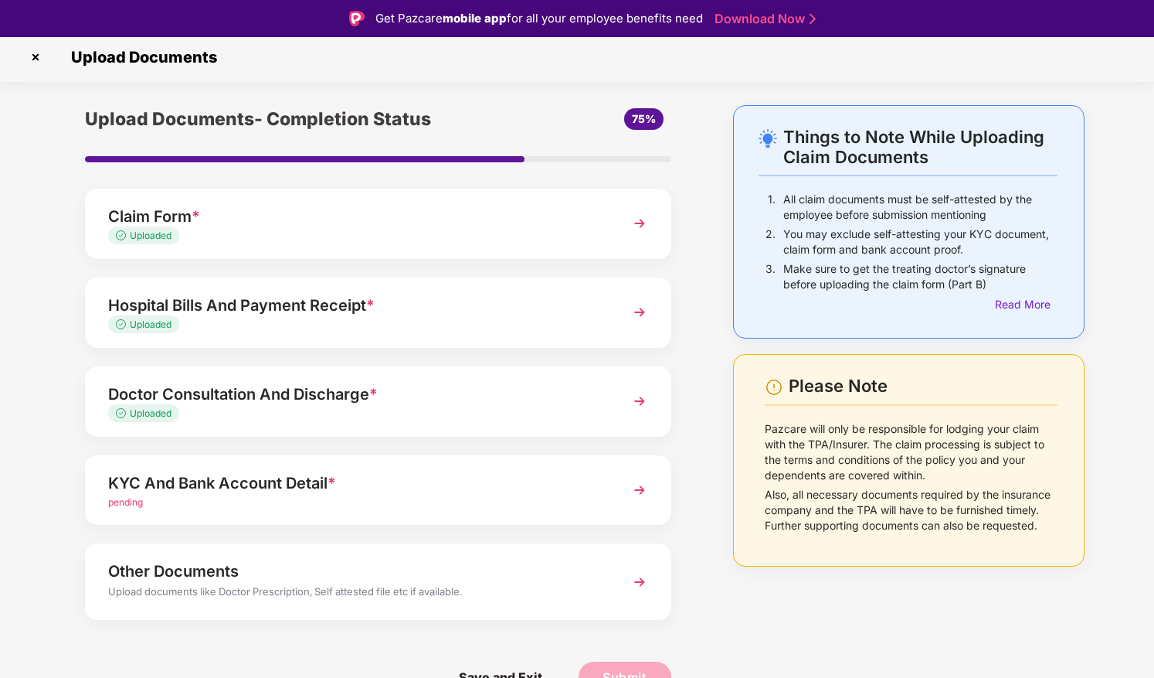
scroll to position [37, 0]
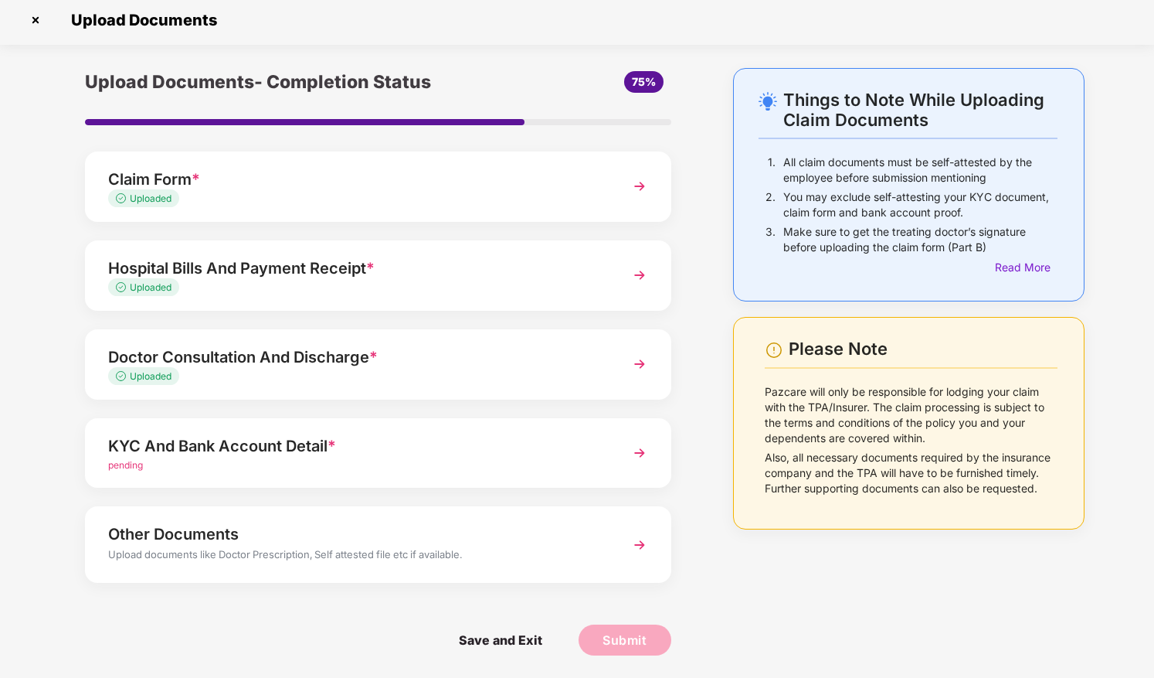
click at [637, 454] on img at bounding box center [640, 453] width 28 height 28
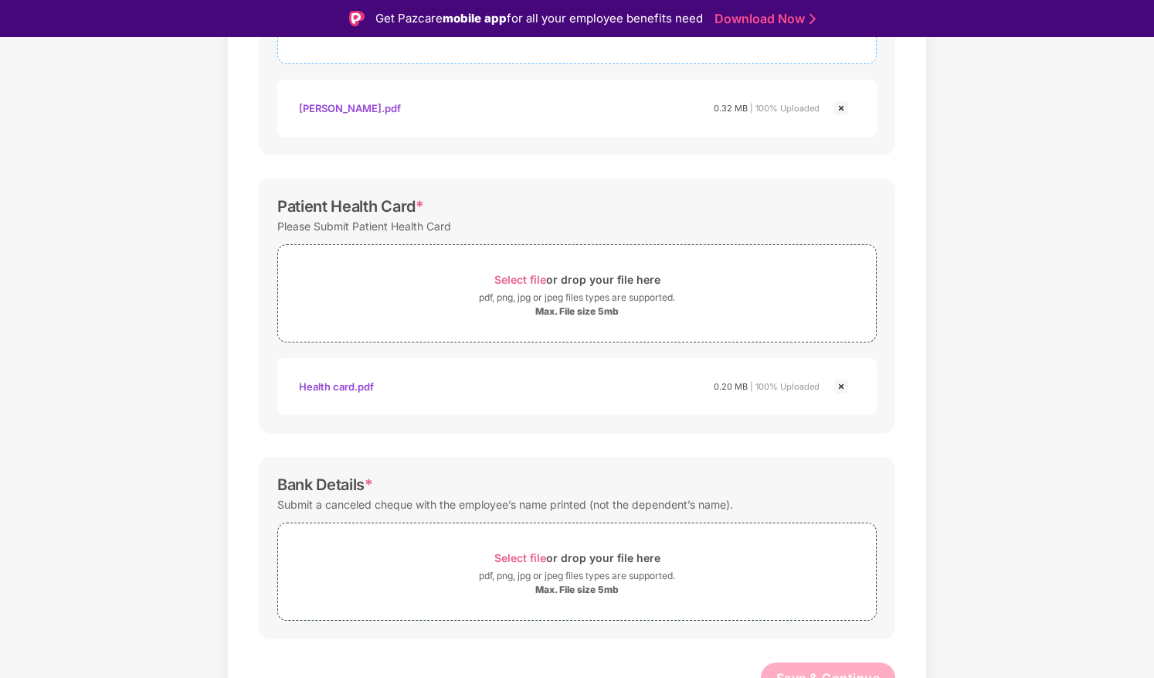
scroll to position [389, 0]
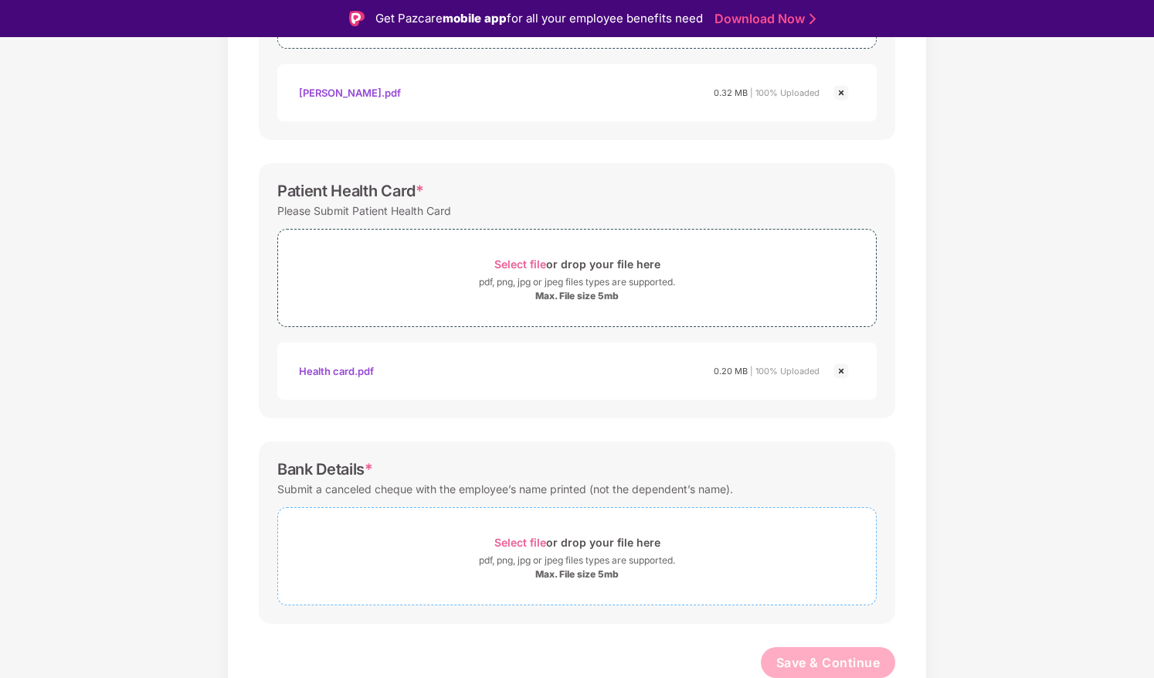
click at [518, 536] on span "Select file" at bounding box center [521, 542] width 52 height 13
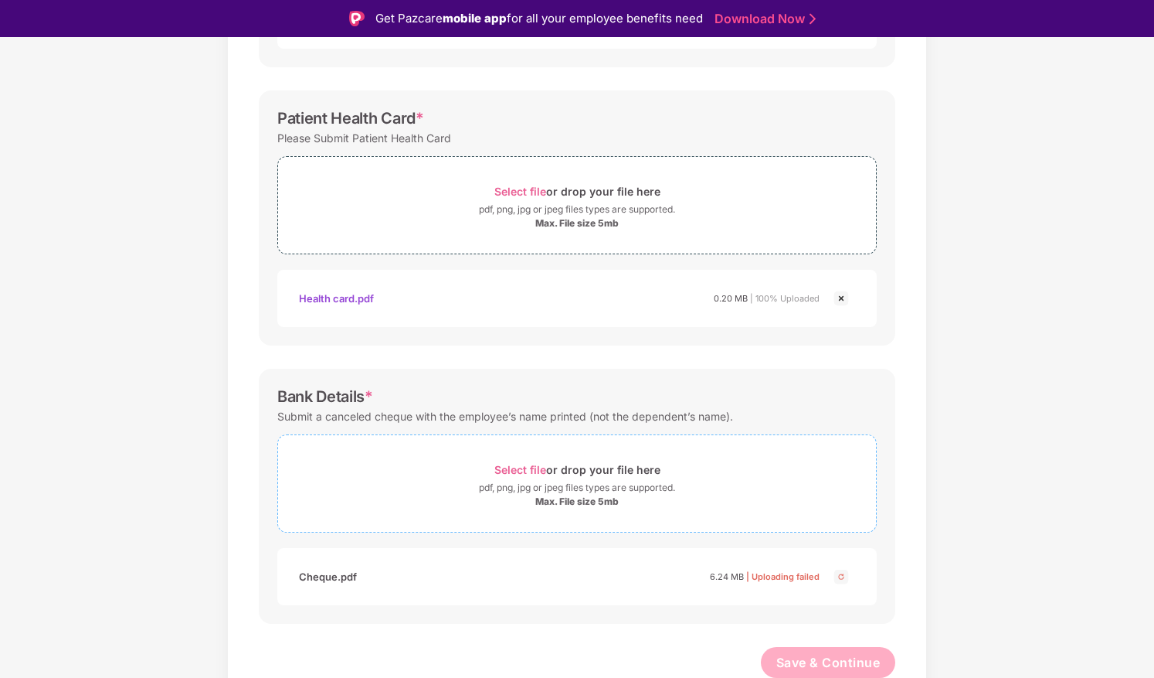
click at [532, 469] on span "Select file" at bounding box center [521, 469] width 52 height 13
click at [875, 661] on span "Save & Continue" at bounding box center [829, 663] width 104 height 17
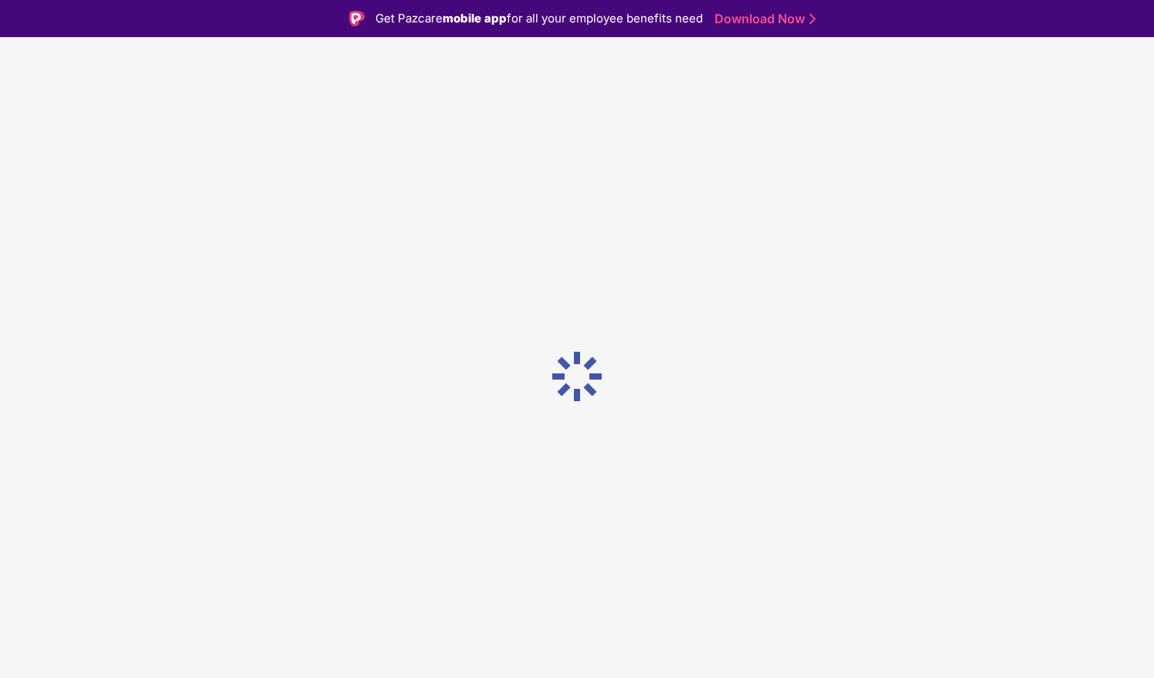
scroll to position [0, 0]
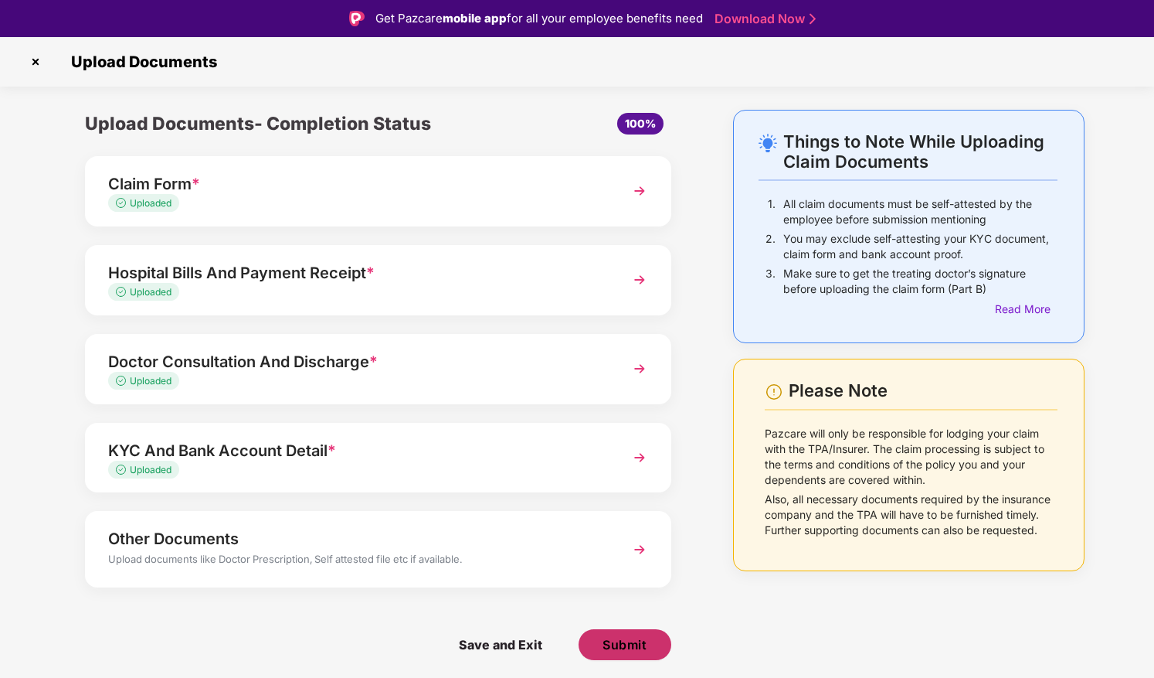
click at [631, 642] on span "Submit" at bounding box center [625, 644] width 44 height 17
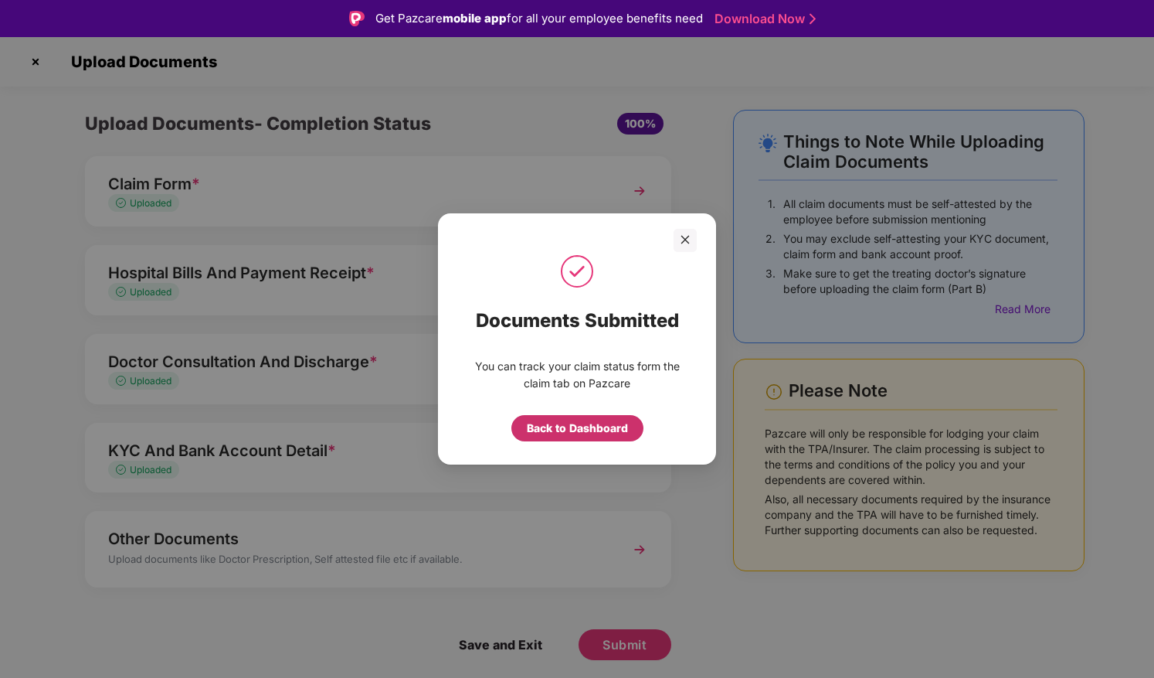
click at [589, 427] on div "Back to Dashboard" at bounding box center [577, 428] width 101 height 17
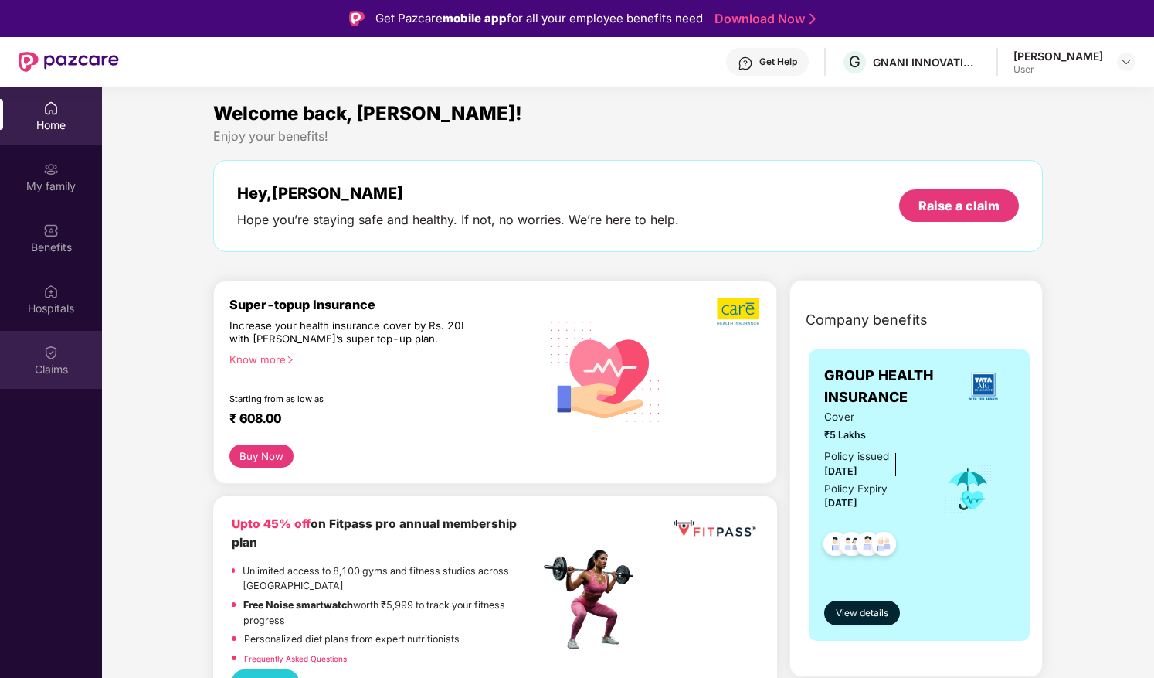
click at [56, 368] on div "Claims" at bounding box center [51, 369] width 102 height 15
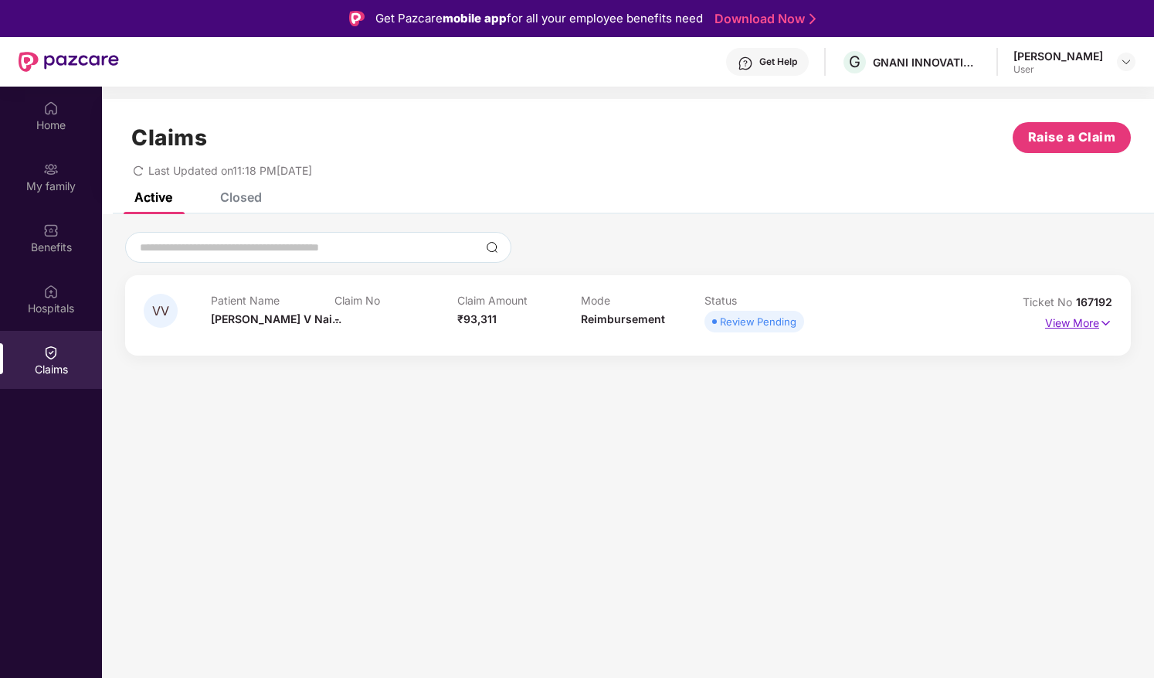
click at [1109, 328] on img at bounding box center [1106, 323] width 13 height 17
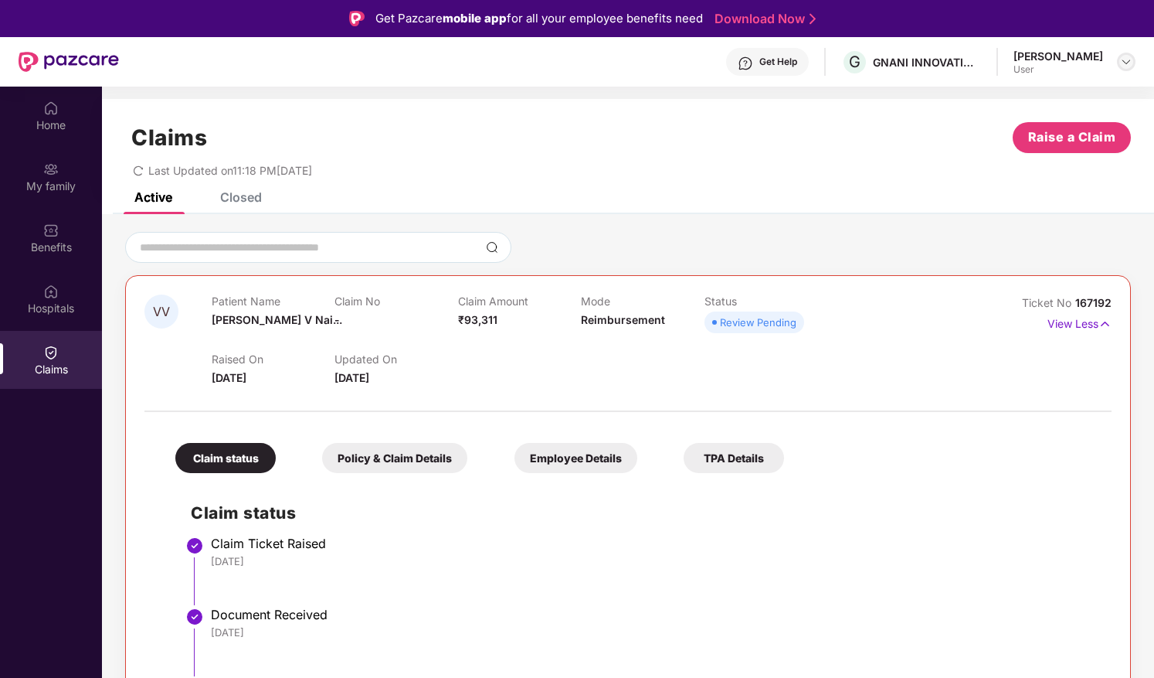
click at [1134, 63] on div at bounding box center [1126, 62] width 19 height 19
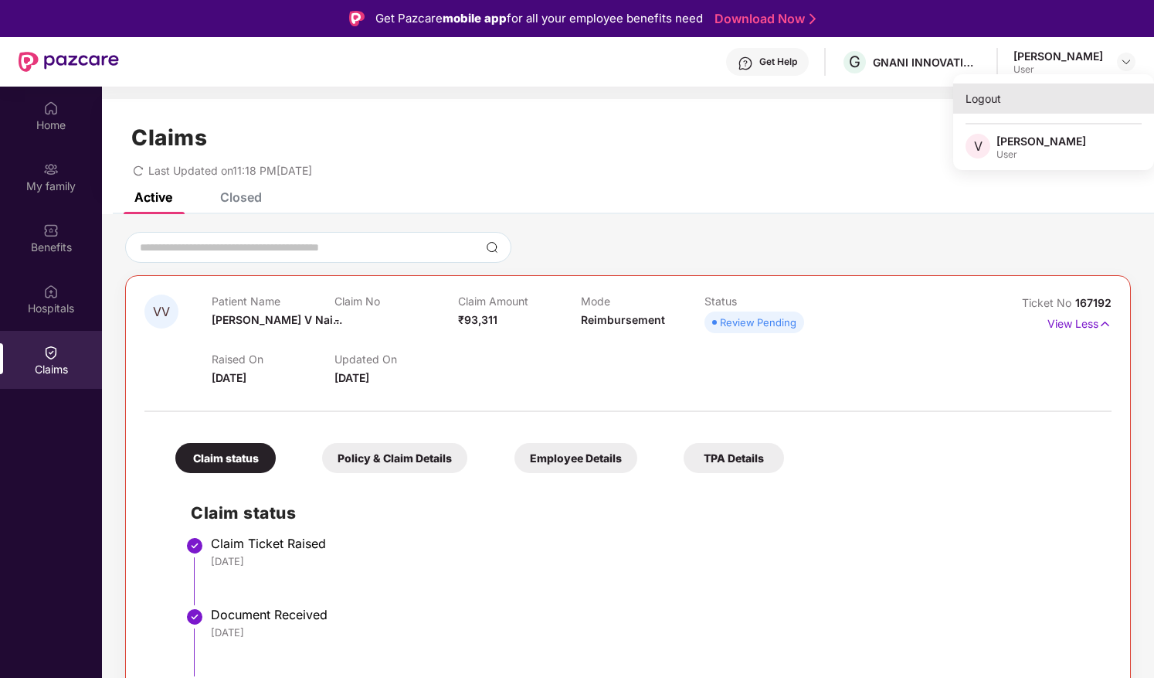
click at [989, 97] on div "Logout" at bounding box center [1054, 98] width 201 height 30
